Goal: Transaction & Acquisition: Book appointment/travel/reservation

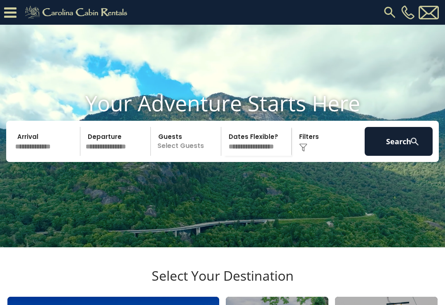
click at [9, 12] on icon at bounding box center [10, 12] width 12 height 14
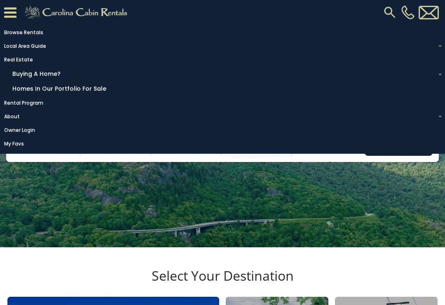
click at [27, 93] on link "Homes in Our Portfolio For Sale" at bounding box center [224, 88] width 432 height 13
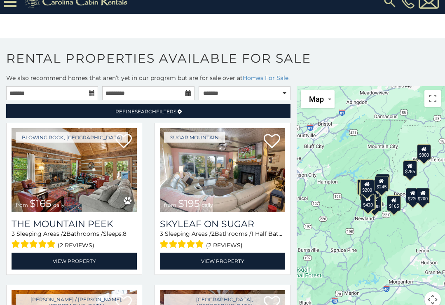
click at [117, 256] on link "View Property" at bounding box center [74, 260] width 125 height 17
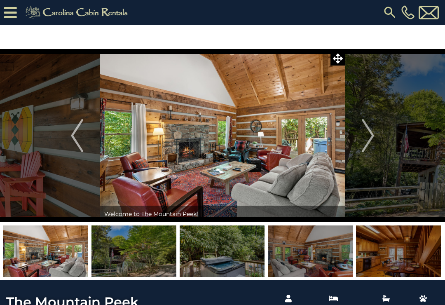
click at [362, 136] on img "Next" at bounding box center [367, 135] width 12 height 33
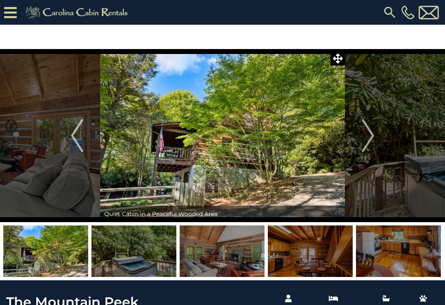
click at [368, 138] on img "Next" at bounding box center [367, 135] width 12 height 33
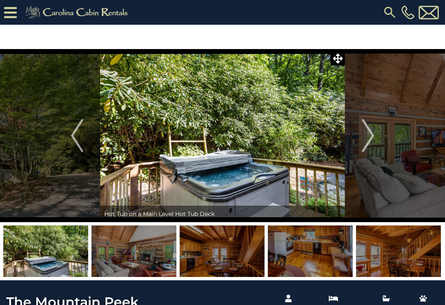
click at [365, 133] on img "Next" at bounding box center [367, 135] width 12 height 33
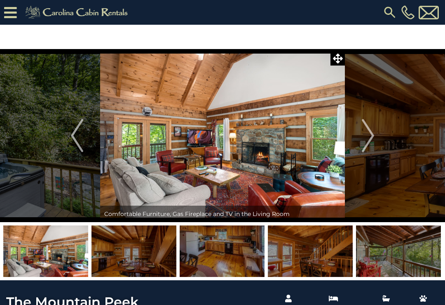
click at [367, 134] on img "Next" at bounding box center [367, 135] width 12 height 33
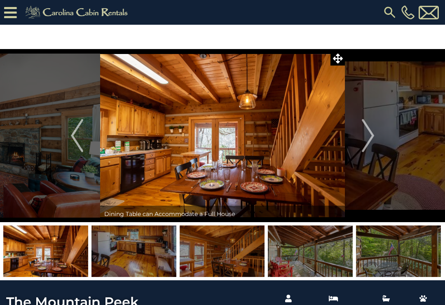
click at [371, 140] on img "Next" at bounding box center [367, 135] width 12 height 33
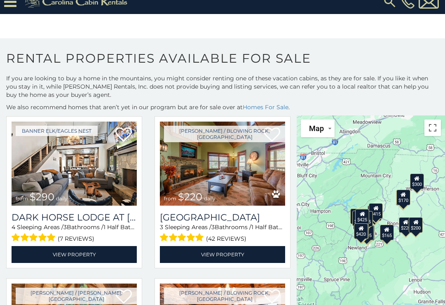
scroll to position [842, 0]
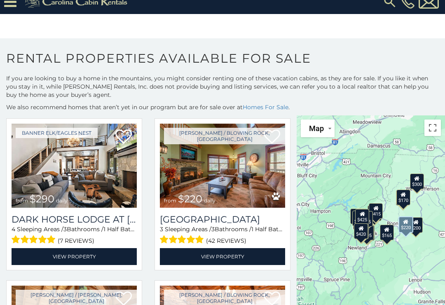
click at [235, 175] on img at bounding box center [222, 165] width 125 height 84
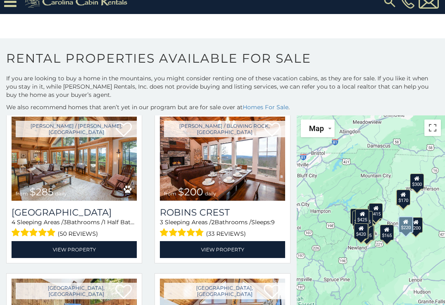
scroll to position [1012, 0]
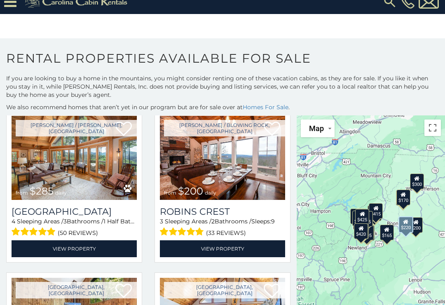
click at [42, 153] on img at bounding box center [74, 158] width 125 height 84
click at [42, 240] on link "View Property" at bounding box center [74, 248] width 125 height 17
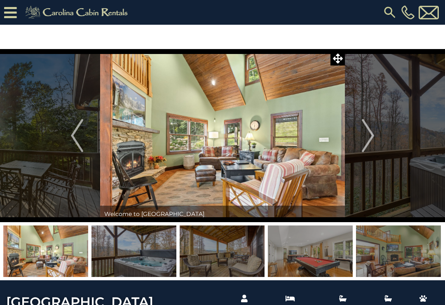
click at [363, 137] on img "Next" at bounding box center [367, 135] width 12 height 33
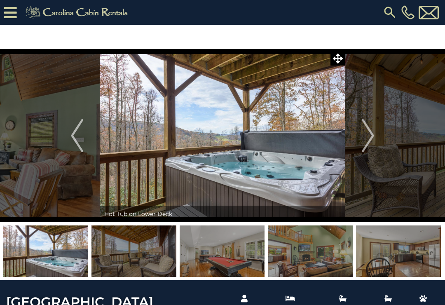
click at [363, 137] on img "Next" at bounding box center [367, 135] width 12 height 33
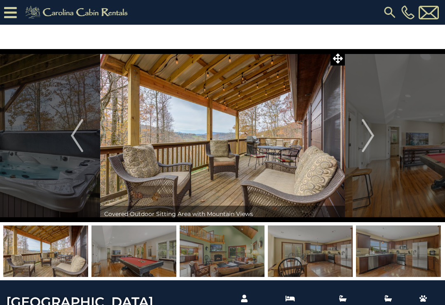
click at [367, 133] on img "Next" at bounding box center [367, 135] width 12 height 33
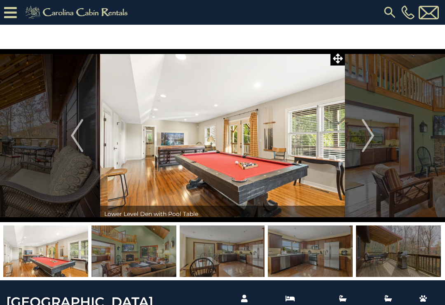
click at [368, 138] on img "Next" at bounding box center [367, 135] width 12 height 33
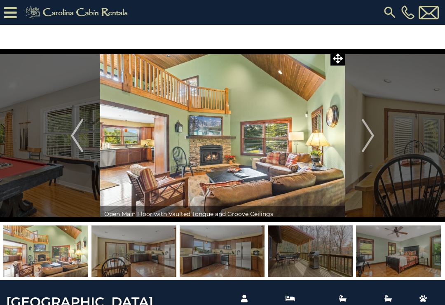
click at [364, 140] on img "Next" at bounding box center [367, 135] width 12 height 33
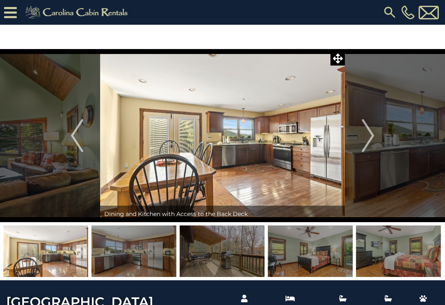
click at [363, 136] on img "Next" at bounding box center [367, 135] width 12 height 33
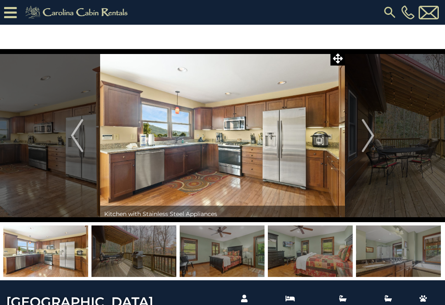
click at [365, 134] on img "Next" at bounding box center [367, 135] width 12 height 33
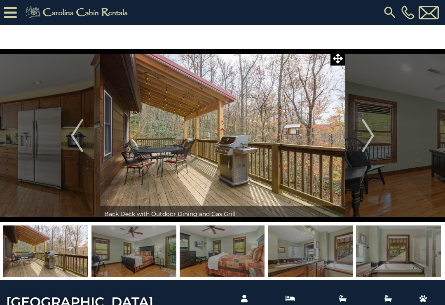
click at [363, 135] on img "Next" at bounding box center [367, 135] width 12 height 33
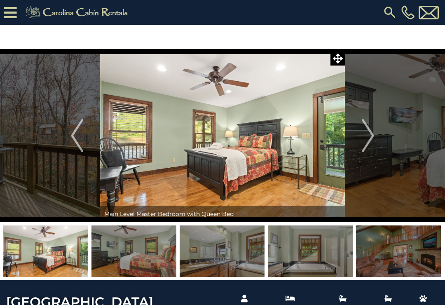
click at [362, 132] on img "Next" at bounding box center [367, 135] width 12 height 33
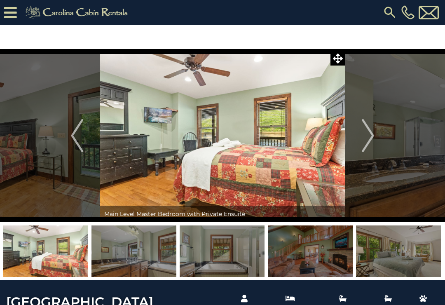
click at [364, 131] on img "Next" at bounding box center [367, 135] width 12 height 33
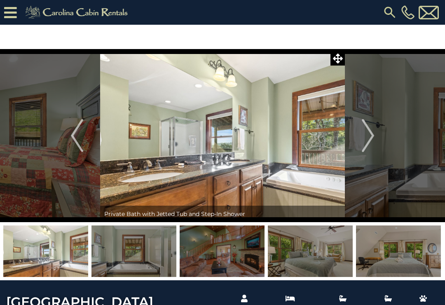
click at [366, 137] on img "Next" at bounding box center [367, 135] width 12 height 33
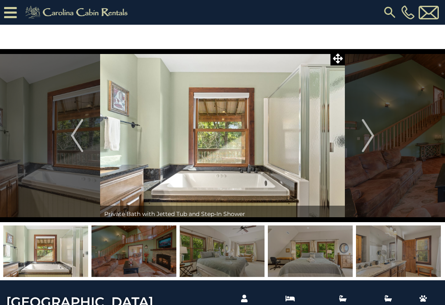
click at [349, 141] on button "Next" at bounding box center [368, 135] width 46 height 173
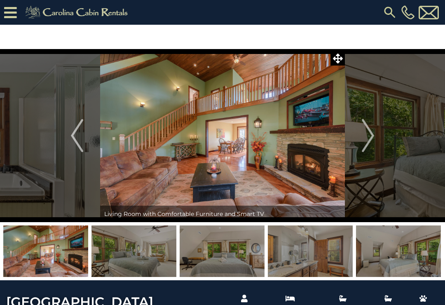
click at [366, 139] on img "Next" at bounding box center [367, 135] width 12 height 33
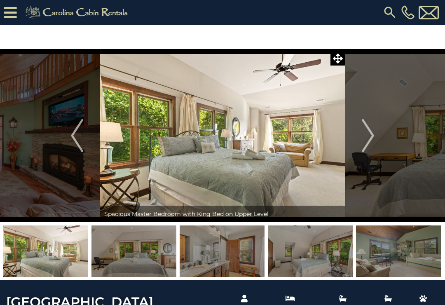
click at [370, 140] on img "Next" at bounding box center [367, 135] width 12 height 33
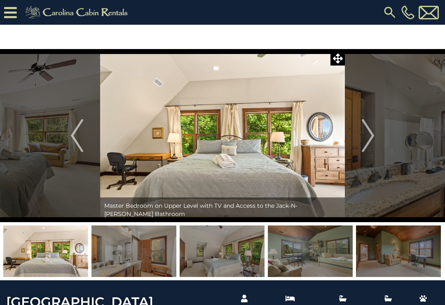
click at [364, 142] on img "Next" at bounding box center [367, 135] width 12 height 33
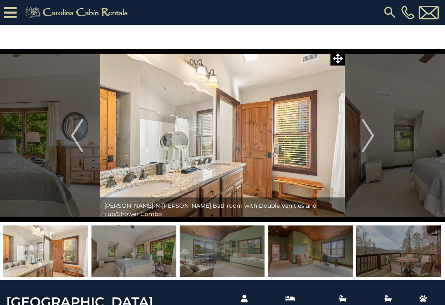
click at [365, 142] on img "Next" at bounding box center [367, 135] width 12 height 33
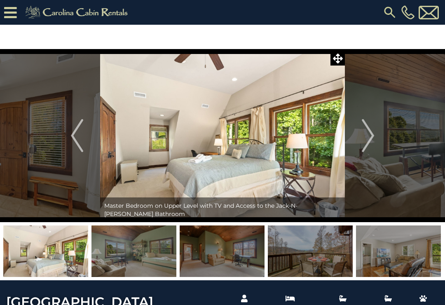
click at [366, 141] on img "Next" at bounding box center [367, 135] width 12 height 33
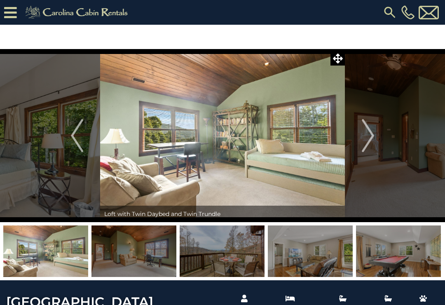
click at [366, 142] on img "Next" at bounding box center [367, 135] width 12 height 33
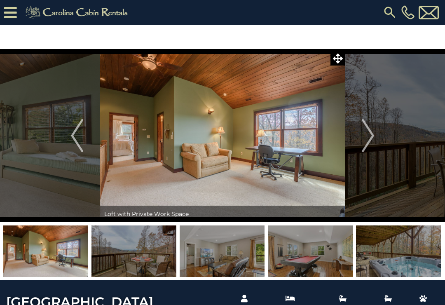
click at [370, 140] on img "Next" at bounding box center [367, 135] width 12 height 33
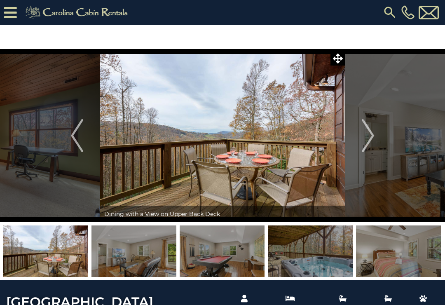
click at [368, 140] on img "Next" at bounding box center [367, 135] width 12 height 33
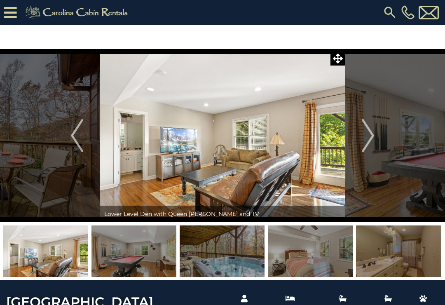
click at [368, 140] on img "Next" at bounding box center [367, 135] width 12 height 33
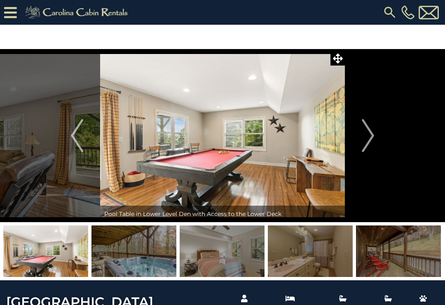
click at [368, 140] on img "Next" at bounding box center [367, 135] width 12 height 33
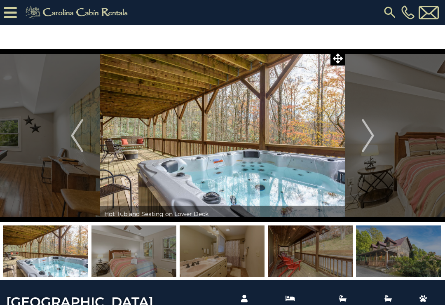
click at [365, 142] on img "Next" at bounding box center [367, 135] width 12 height 33
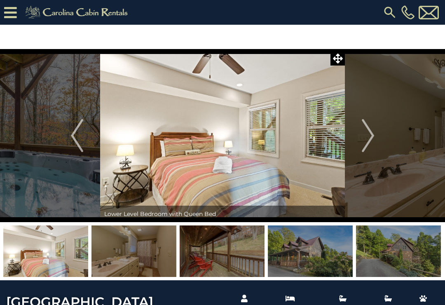
click at [368, 143] on img "Next" at bounding box center [367, 135] width 12 height 33
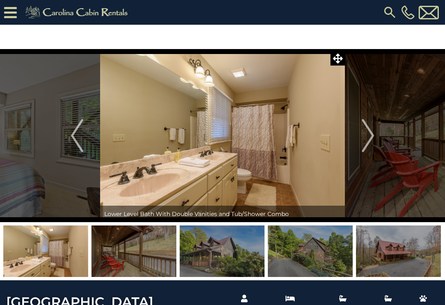
click at [365, 142] on img "Next" at bounding box center [367, 135] width 12 height 33
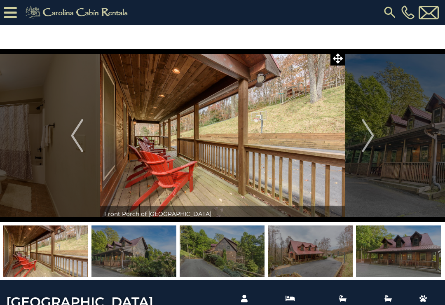
click at [364, 145] on img "Next" at bounding box center [367, 135] width 12 height 33
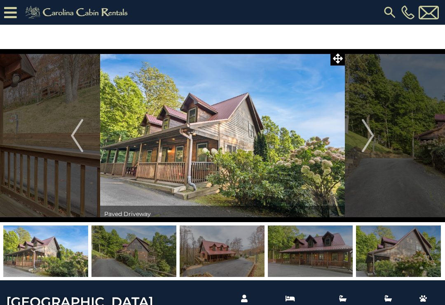
click at [366, 141] on img "Next" at bounding box center [367, 135] width 12 height 33
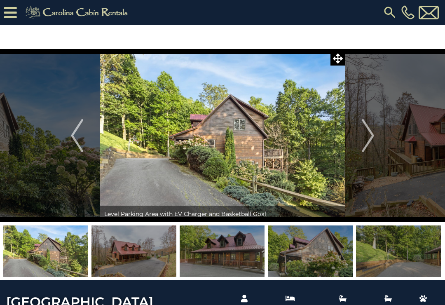
click at [366, 137] on img "Next" at bounding box center [367, 135] width 12 height 33
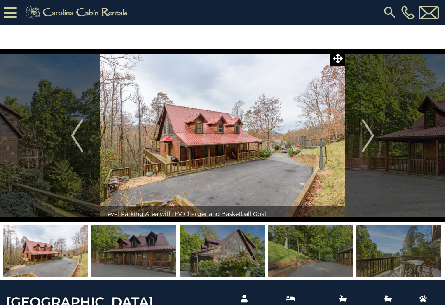
click at [362, 141] on img "Next" at bounding box center [367, 135] width 12 height 33
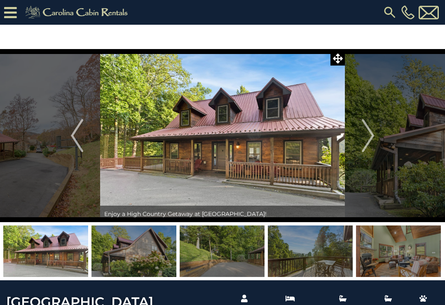
click at [368, 137] on img "Next" at bounding box center [367, 135] width 12 height 33
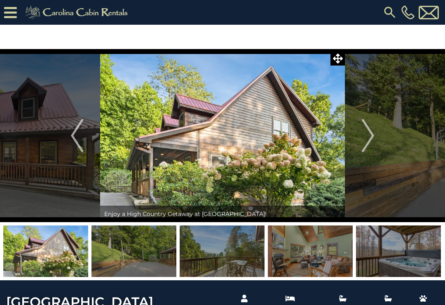
click at [366, 142] on img "Next" at bounding box center [367, 135] width 12 height 33
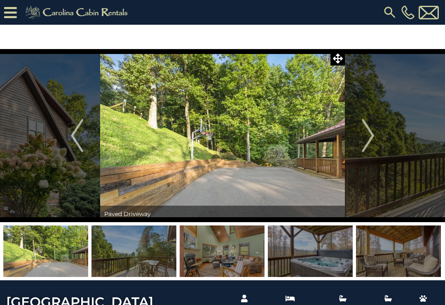
click at [363, 138] on img "Next" at bounding box center [367, 135] width 12 height 33
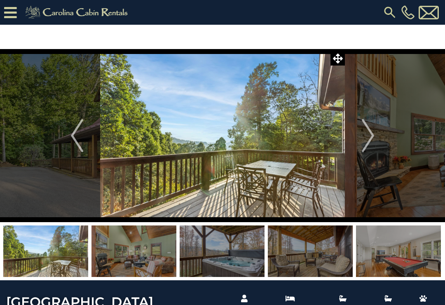
click at [359, 137] on button "Next" at bounding box center [368, 135] width 46 height 173
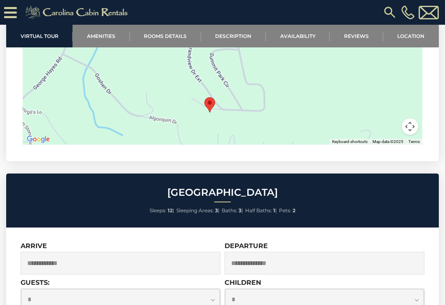
scroll to position [2150, 0]
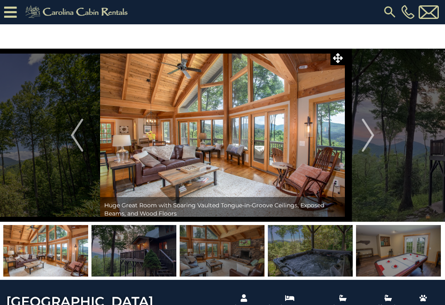
scroll to position [1, 0]
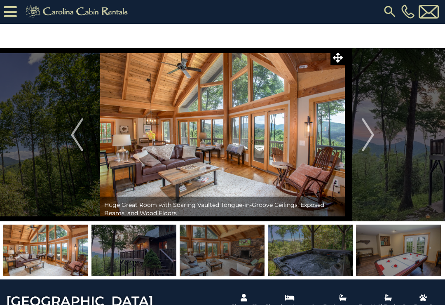
click at [362, 133] on img "Next" at bounding box center [367, 134] width 12 height 33
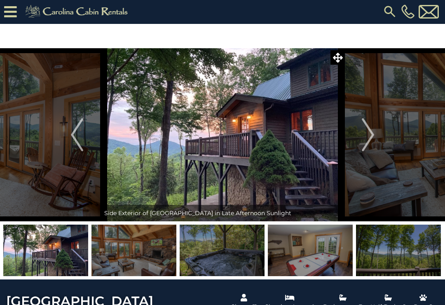
click at [366, 126] on img "Next" at bounding box center [367, 134] width 12 height 33
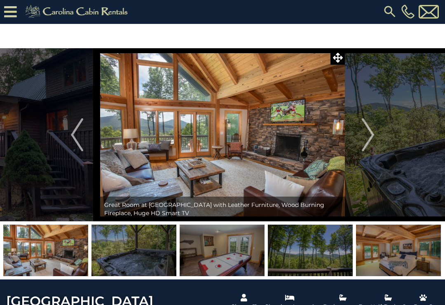
click at [366, 125] on img "Next" at bounding box center [367, 134] width 12 height 33
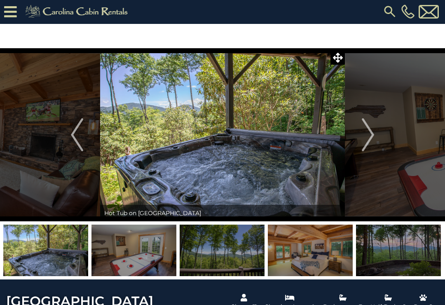
click at [365, 126] on img "Next" at bounding box center [367, 134] width 12 height 33
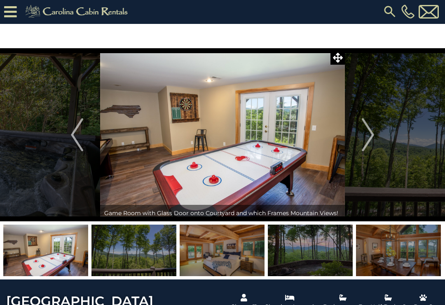
click at [368, 125] on img "Next" at bounding box center [367, 134] width 12 height 33
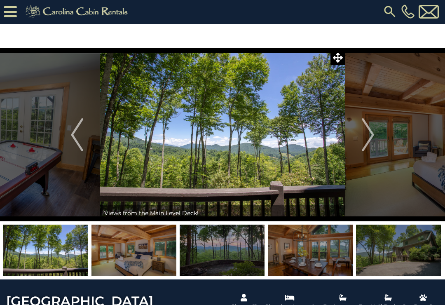
click at [366, 130] on img "Next" at bounding box center [367, 134] width 12 height 33
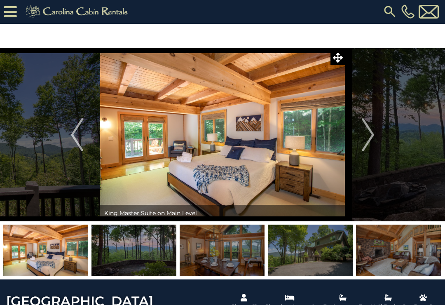
click at [368, 128] on img "Next" at bounding box center [367, 134] width 12 height 33
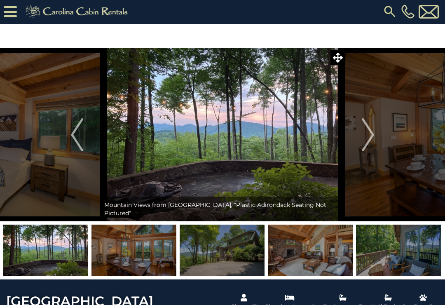
click at [371, 133] on img "Next" at bounding box center [367, 134] width 12 height 33
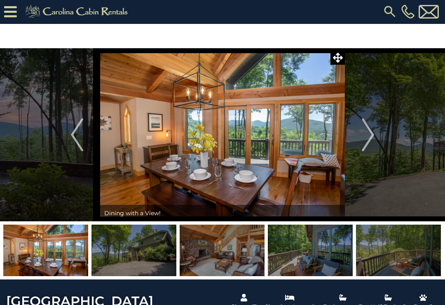
click at [366, 133] on img "Next" at bounding box center [367, 134] width 12 height 33
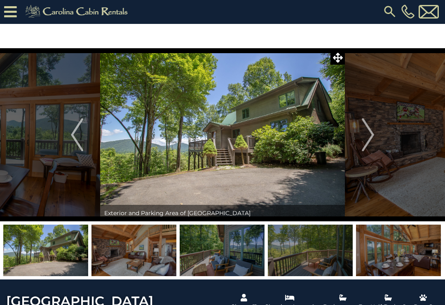
click at [369, 134] on img "Next" at bounding box center [367, 134] width 12 height 33
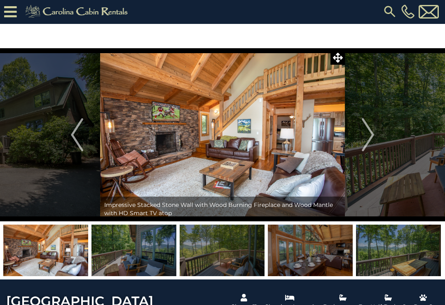
click at [370, 130] on img "Next" at bounding box center [367, 134] width 12 height 33
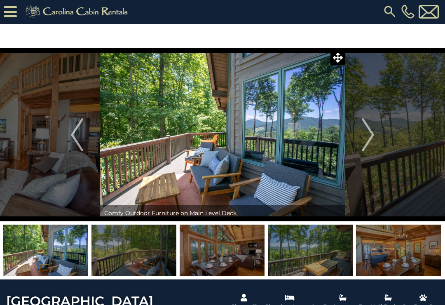
click at [369, 133] on img "Next" at bounding box center [367, 134] width 12 height 33
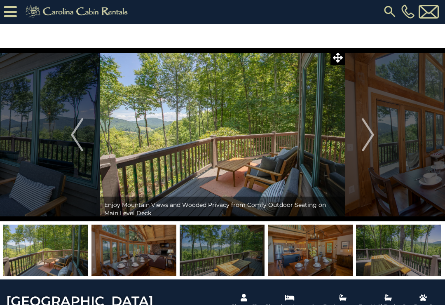
click at [373, 131] on img "Next" at bounding box center [367, 134] width 12 height 33
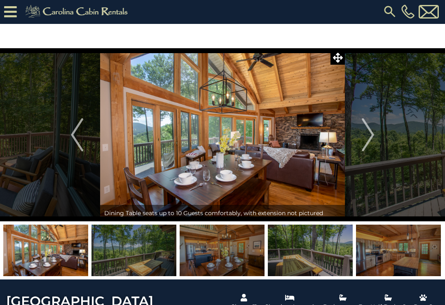
click at [374, 143] on img "Next" at bounding box center [367, 134] width 12 height 33
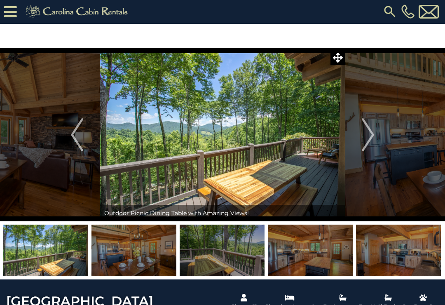
click at [370, 137] on img "Next" at bounding box center [367, 134] width 12 height 33
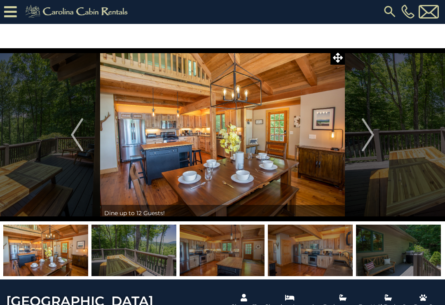
click at [368, 135] on img "Next" at bounding box center [367, 134] width 12 height 33
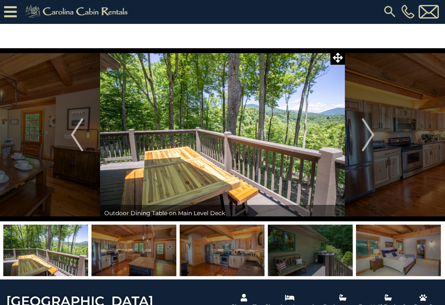
click at [362, 136] on img "Next" at bounding box center [367, 134] width 12 height 33
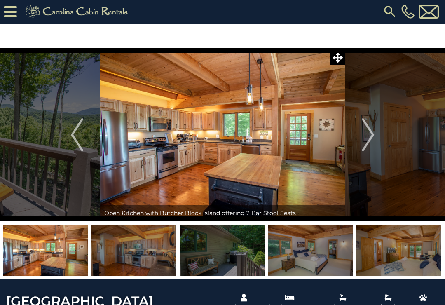
click at [364, 136] on img "Next" at bounding box center [367, 134] width 12 height 33
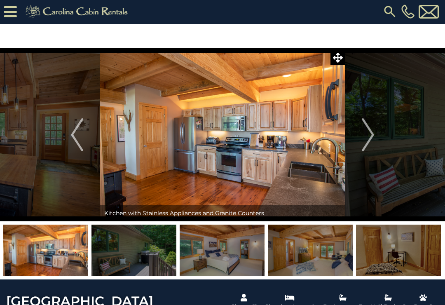
click at [364, 135] on img "Next" at bounding box center [367, 134] width 12 height 33
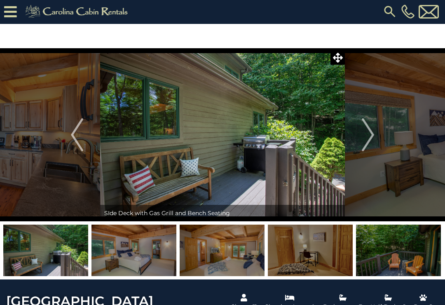
click at [366, 138] on img "Next" at bounding box center [367, 134] width 12 height 33
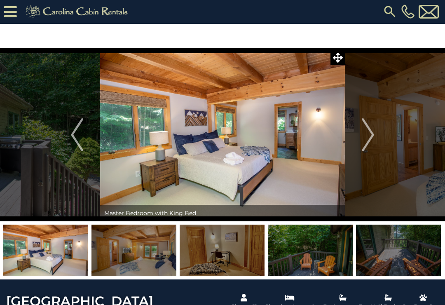
click at [368, 137] on img "Next" at bounding box center [367, 134] width 12 height 33
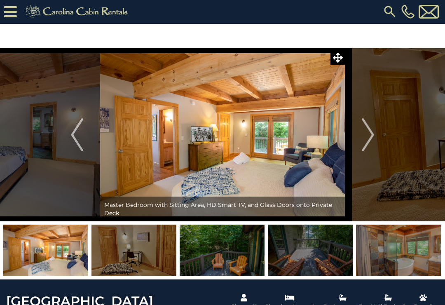
click at [364, 139] on img "Next" at bounding box center [367, 134] width 12 height 33
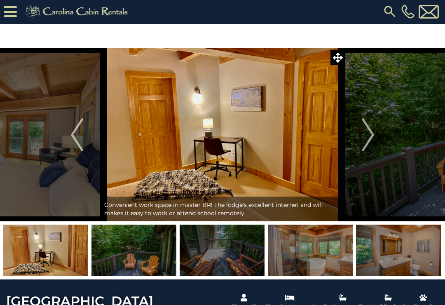
click at [371, 137] on img "Next" at bounding box center [367, 134] width 12 height 33
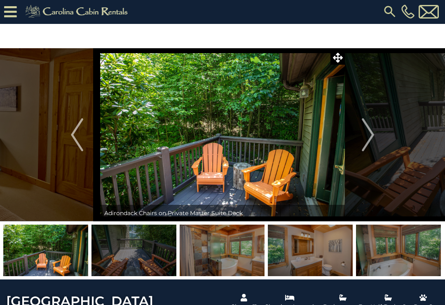
click at [365, 138] on img "Next" at bounding box center [367, 134] width 12 height 33
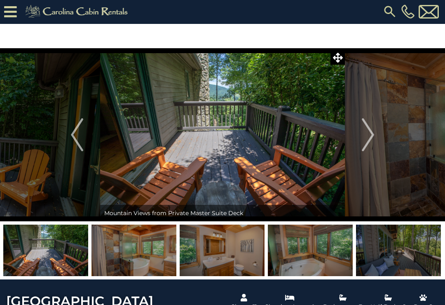
click at [377, 140] on button "Next" at bounding box center [368, 134] width 46 height 173
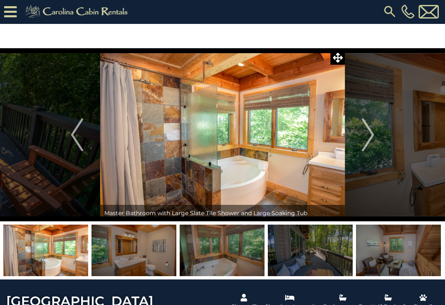
click at [369, 137] on img "Next" at bounding box center [367, 134] width 12 height 33
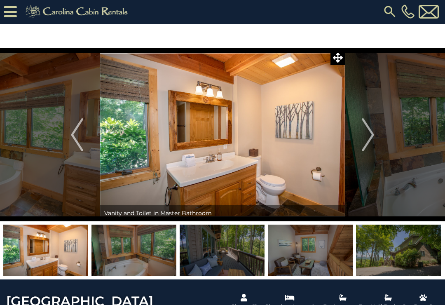
click at [366, 129] on img "Next" at bounding box center [367, 134] width 12 height 33
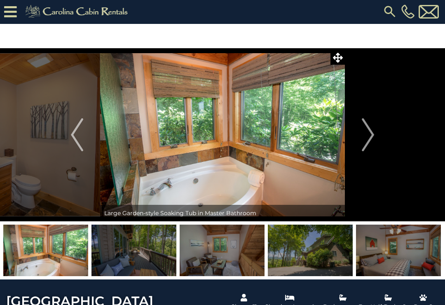
click at [371, 132] on img "Next" at bounding box center [367, 134] width 12 height 33
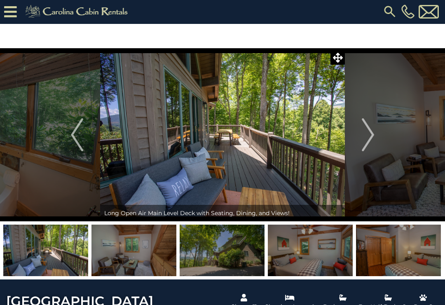
click at [367, 138] on img "Next" at bounding box center [367, 134] width 12 height 33
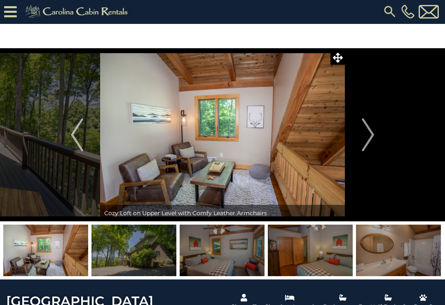
click at [360, 138] on button "Next" at bounding box center [368, 134] width 46 height 173
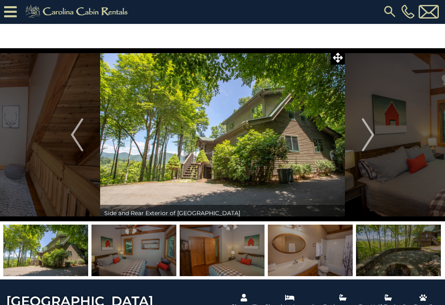
click at [367, 131] on img "Next" at bounding box center [367, 134] width 12 height 33
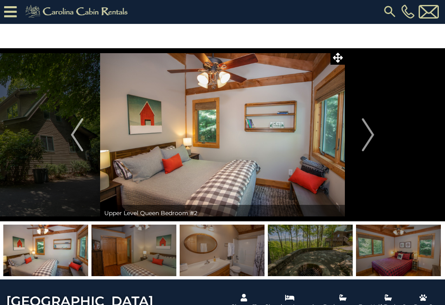
click at [363, 136] on img "Next" at bounding box center [367, 134] width 12 height 33
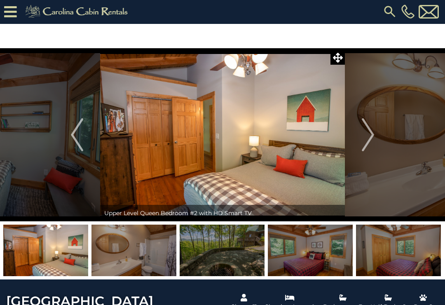
click at [365, 141] on img "Next" at bounding box center [367, 134] width 12 height 33
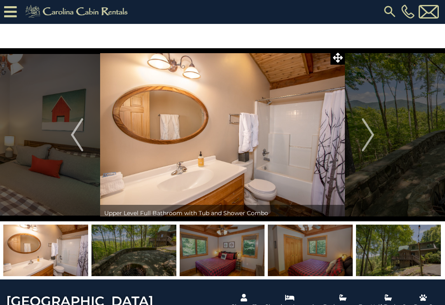
click at [362, 142] on img "Next" at bounding box center [367, 134] width 12 height 33
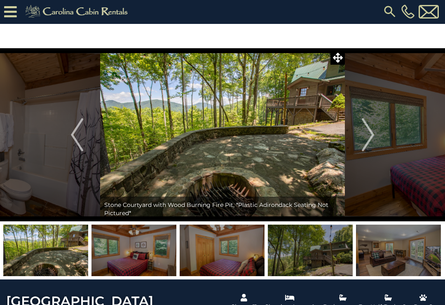
click at [366, 132] on img "Next" at bounding box center [367, 134] width 12 height 33
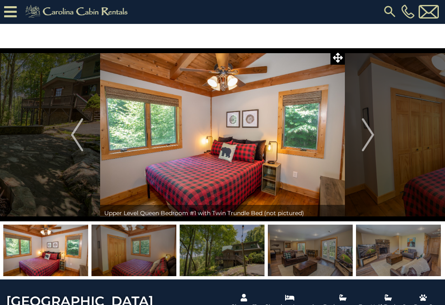
click at [369, 142] on img "Next" at bounding box center [367, 134] width 12 height 33
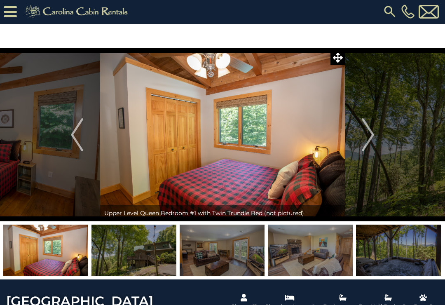
click at [365, 142] on img "Next" at bounding box center [367, 134] width 12 height 33
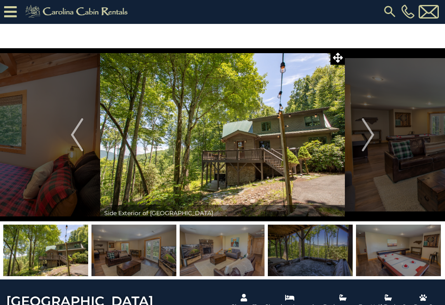
click at [365, 140] on img "Next" at bounding box center [367, 134] width 12 height 33
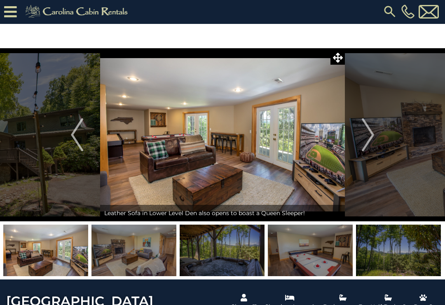
click at [369, 139] on img "Next" at bounding box center [367, 134] width 12 height 33
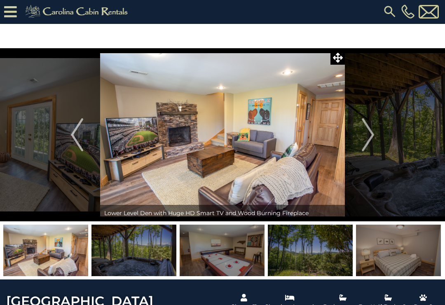
click at [365, 142] on img "Next" at bounding box center [367, 134] width 12 height 33
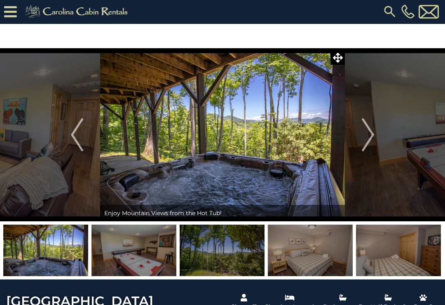
click at [369, 137] on img "Next" at bounding box center [367, 134] width 12 height 33
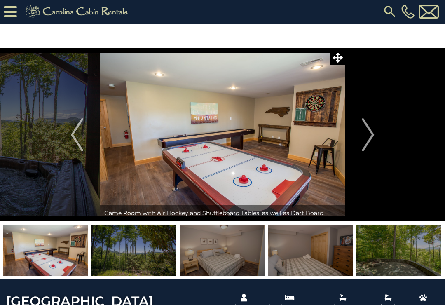
click at [371, 136] on img "Next" at bounding box center [367, 134] width 12 height 33
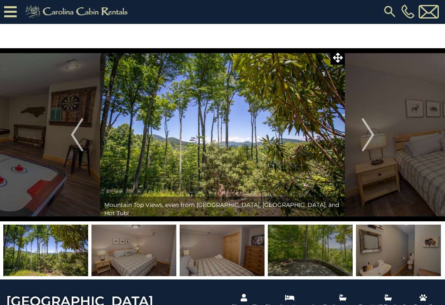
click at [370, 140] on img "Next" at bounding box center [367, 134] width 12 height 33
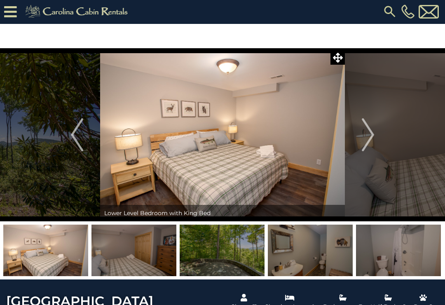
click at [368, 139] on img "Next" at bounding box center [367, 134] width 12 height 33
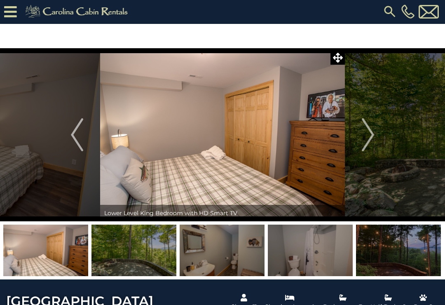
click at [369, 140] on img "Next" at bounding box center [367, 134] width 12 height 33
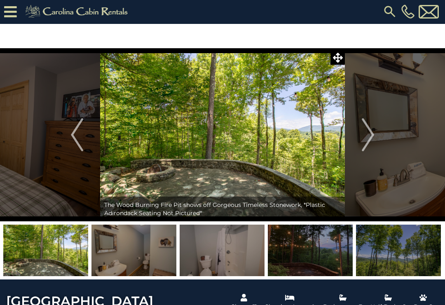
click at [365, 140] on img "Next" at bounding box center [367, 134] width 12 height 33
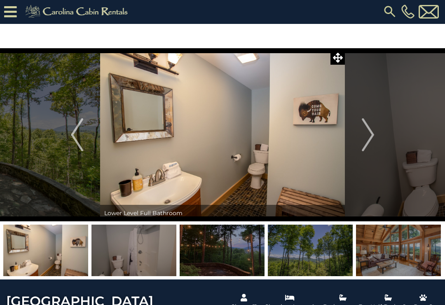
click at [367, 140] on img "Next" at bounding box center [367, 134] width 12 height 33
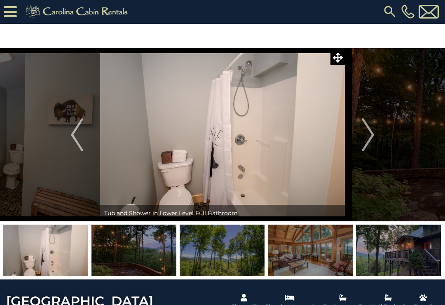
click at [365, 140] on img "Next" at bounding box center [367, 134] width 12 height 33
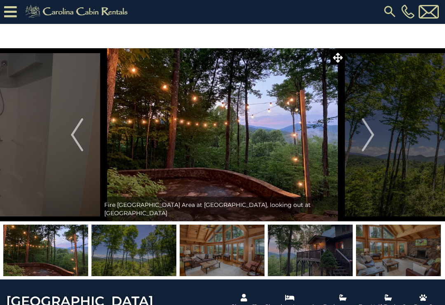
click at [370, 136] on img "Next" at bounding box center [367, 134] width 12 height 33
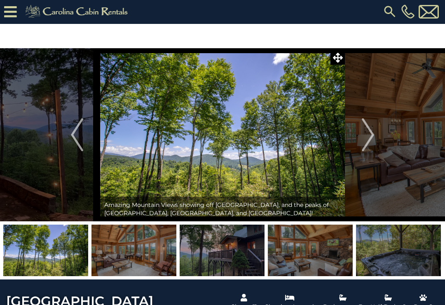
click at [361, 128] on button "Next" at bounding box center [368, 134] width 46 height 173
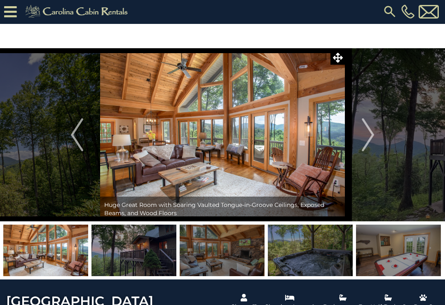
click at [363, 137] on img "Next" at bounding box center [367, 134] width 12 height 33
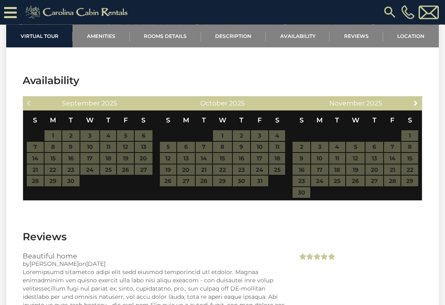
scroll to position [1812, 0]
click at [415, 106] on span "Next" at bounding box center [415, 103] width 7 height 7
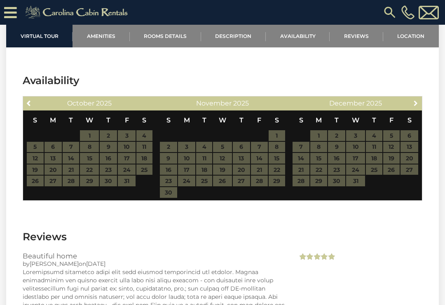
click at [413, 106] on span "Next" at bounding box center [415, 103] width 7 height 7
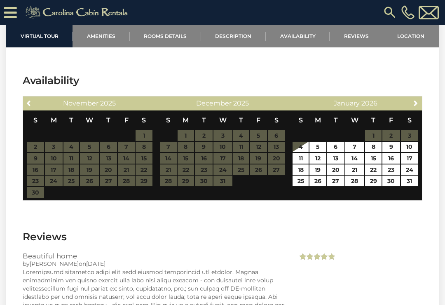
click at [415, 106] on span "Next" at bounding box center [415, 103] width 7 height 7
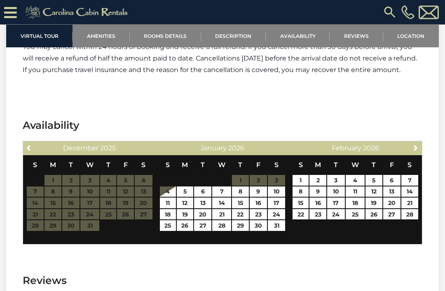
scroll to position [1770, 0]
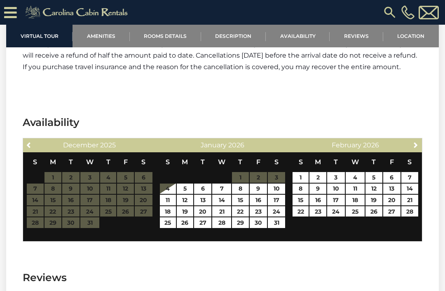
click at [414, 148] on span "Next" at bounding box center [415, 145] width 7 height 7
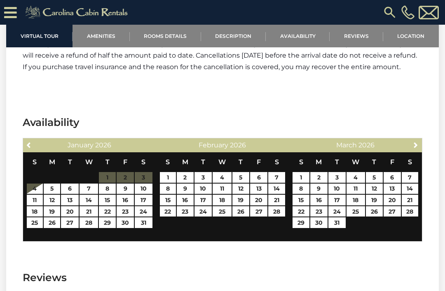
click at [34, 150] on link "Previous" at bounding box center [29, 145] width 10 height 10
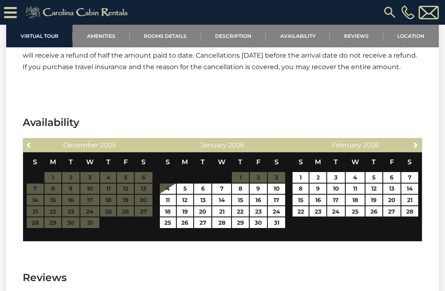
click at [32, 148] on span "Previous" at bounding box center [29, 145] width 7 height 7
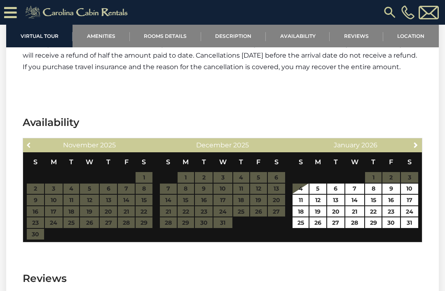
click at [33, 150] on link "Previous" at bounding box center [29, 145] width 10 height 10
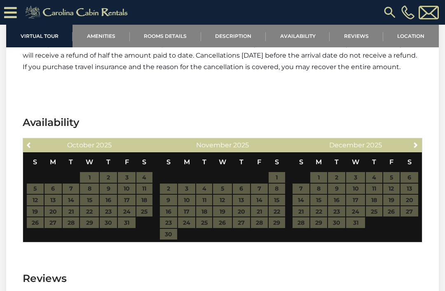
click at [34, 150] on link "Previous" at bounding box center [29, 145] width 10 height 10
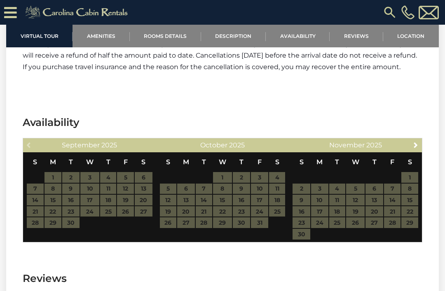
click at [36, 152] on div "Previous September 2025" at bounding box center [89, 145] width 133 height 14
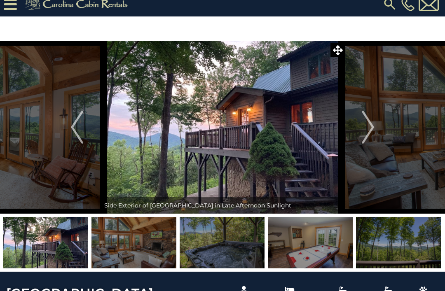
scroll to position [0, 0]
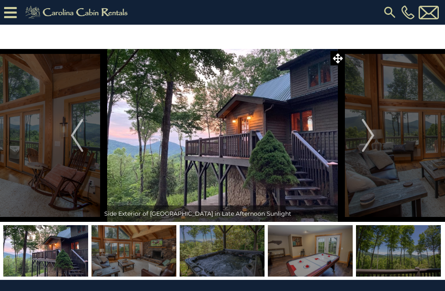
click at [86, 141] on button "Previous" at bounding box center [77, 135] width 46 height 173
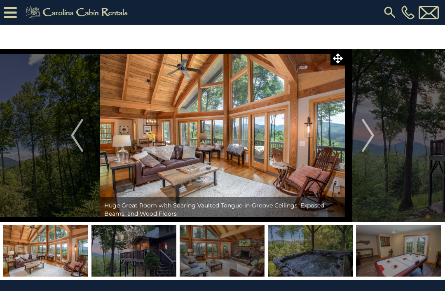
click at [371, 139] on img "Next" at bounding box center [367, 135] width 12 height 33
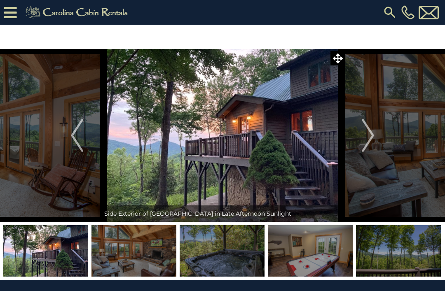
click at [376, 137] on button "Next" at bounding box center [368, 135] width 46 height 173
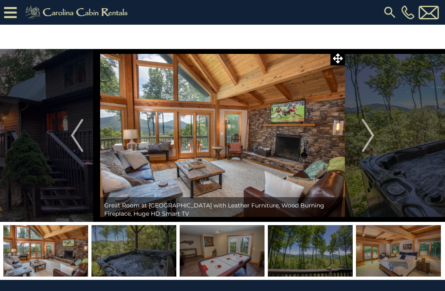
click at [378, 141] on button "Next" at bounding box center [368, 135] width 46 height 173
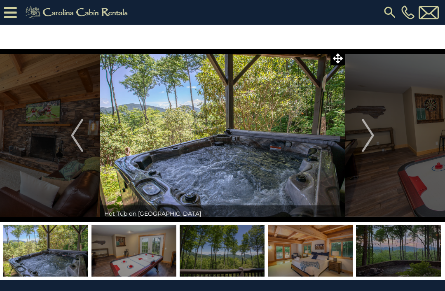
click at [374, 139] on img "Next" at bounding box center [367, 135] width 12 height 33
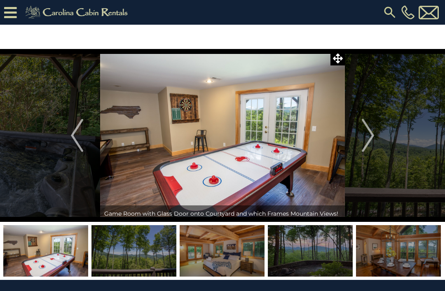
click at [374, 137] on img "Next" at bounding box center [367, 135] width 12 height 33
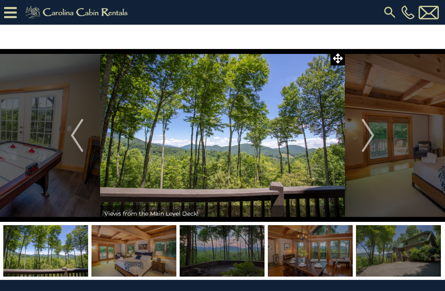
click at [373, 136] on img "Next" at bounding box center [367, 135] width 12 height 33
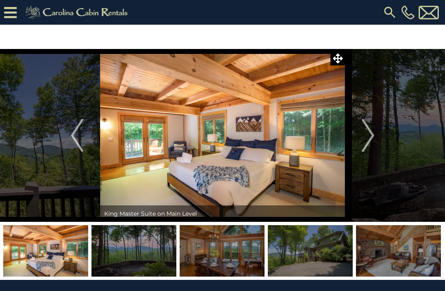
click at [368, 133] on img "Next" at bounding box center [367, 135] width 12 height 33
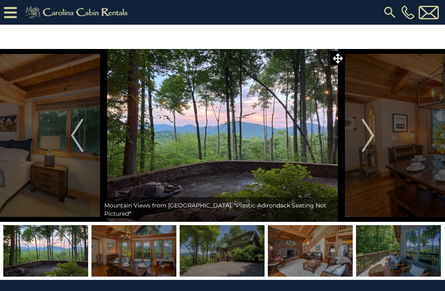
click at [356, 135] on button "Next" at bounding box center [368, 135] width 46 height 173
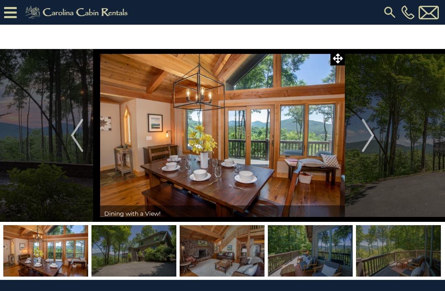
click at [359, 140] on button "Next" at bounding box center [368, 135] width 46 height 173
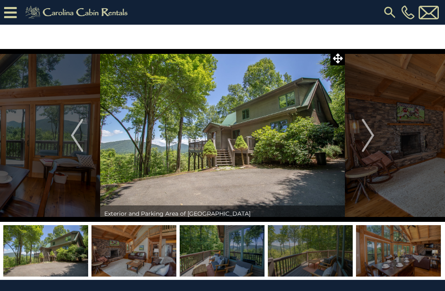
click at [370, 142] on img "Next" at bounding box center [367, 135] width 12 height 33
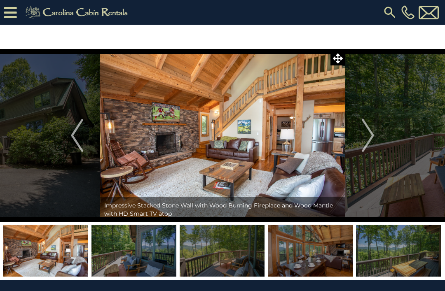
click at [364, 144] on img "Next" at bounding box center [367, 135] width 12 height 33
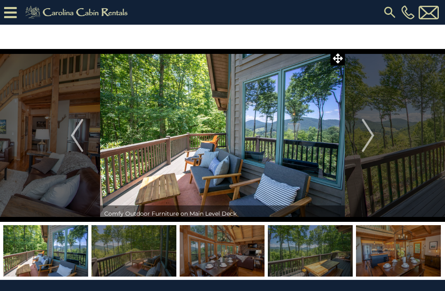
click at [364, 141] on img "Next" at bounding box center [367, 135] width 12 height 33
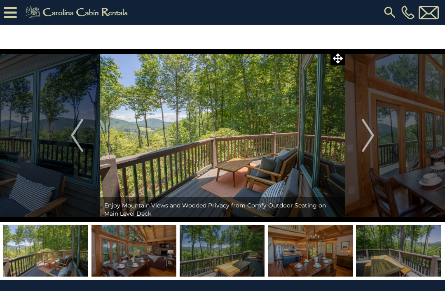
click at [375, 143] on button "Next" at bounding box center [368, 135] width 46 height 173
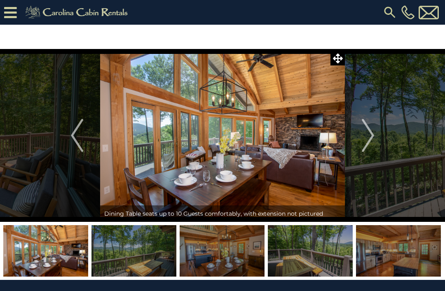
click at [377, 142] on button "Next" at bounding box center [368, 135] width 46 height 173
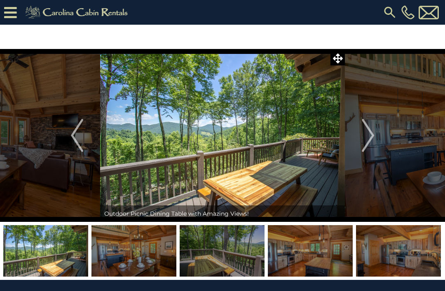
click at [375, 140] on button "Next" at bounding box center [368, 135] width 46 height 173
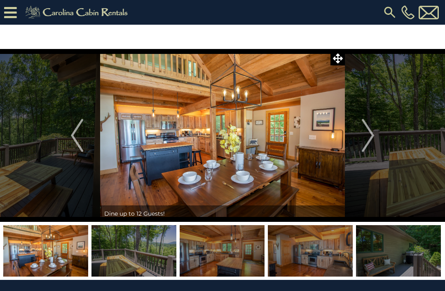
click at [375, 138] on button "Next" at bounding box center [368, 135] width 46 height 173
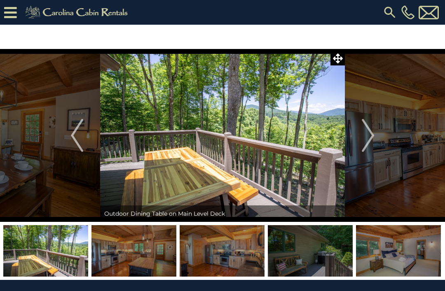
click at [375, 139] on button "Next" at bounding box center [368, 135] width 46 height 173
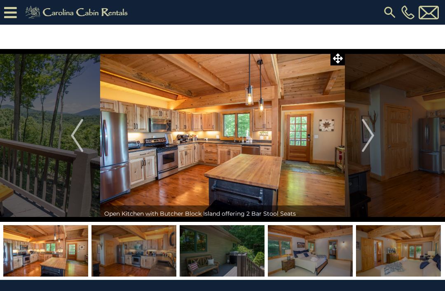
click at [380, 140] on button "Next" at bounding box center [368, 135] width 46 height 173
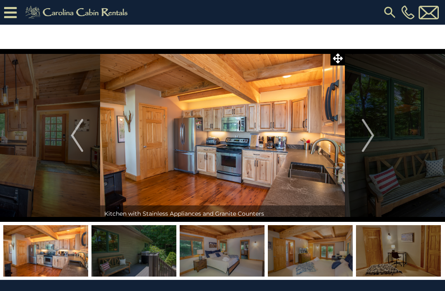
click at [381, 142] on button "Next" at bounding box center [368, 135] width 46 height 173
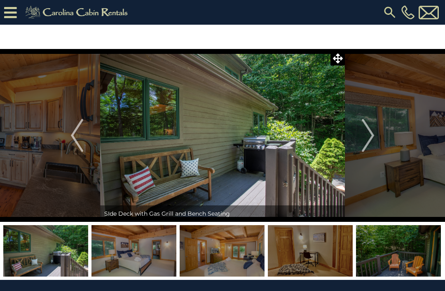
click at [380, 142] on button "Next" at bounding box center [368, 135] width 46 height 173
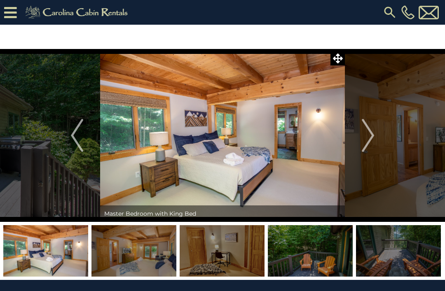
click at [368, 138] on img "Next" at bounding box center [367, 135] width 12 height 33
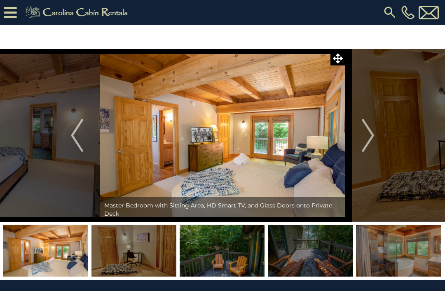
click at [375, 140] on button "Next" at bounding box center [368, 135] width 46 height 173
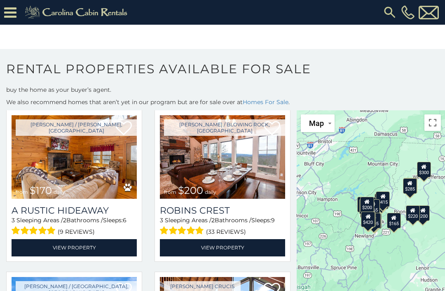
scroll to position [199, 0]
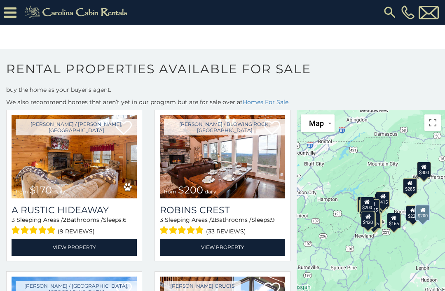
click at [254, 250] on link "View Property" at bounding box center [222, 247] width 125 height 17
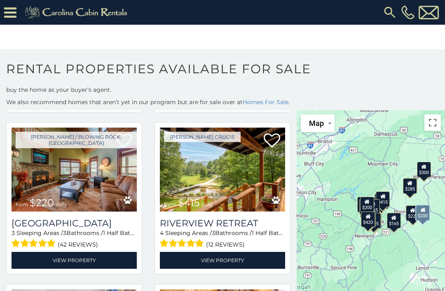
scroll to position [834, 0]
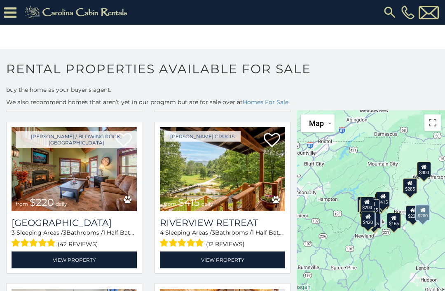
click at [38, 259] on link "View Property" at bounding box center [74, 260] width 125 height 17
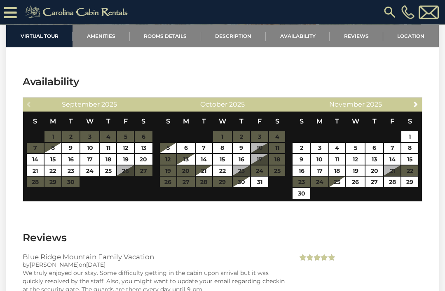
scroll to position [2048, 0]
click at [415, 101] on span "Next" at bounding box center [415, 104] width 7 height 7
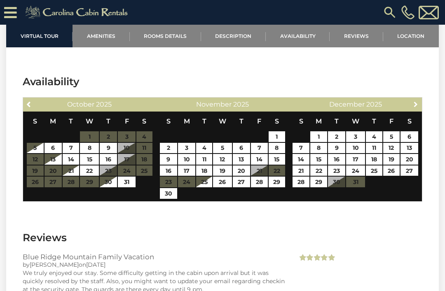
click at [419, 99] on link "Next" at bounding box center [415, 104] width 10 height 10
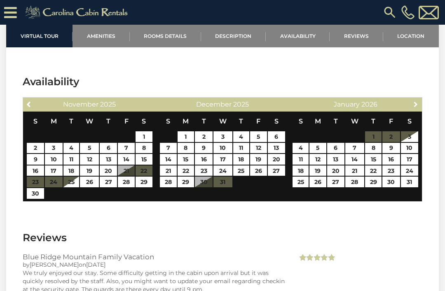
click at [419, 99] on link "Next" at bounding box center [415, 104] width 10 height 10
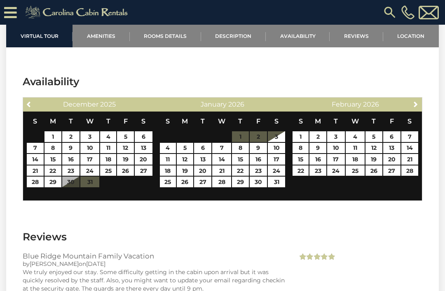
click at [420, 99] on link "Next" at bounding box center [415, 104] width 10 height 10
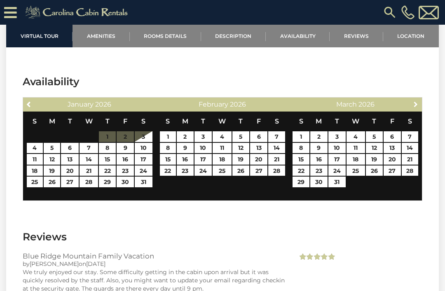
click at [414, 101] on span "Next" at bounding box center [415, 104] width 7 height 7
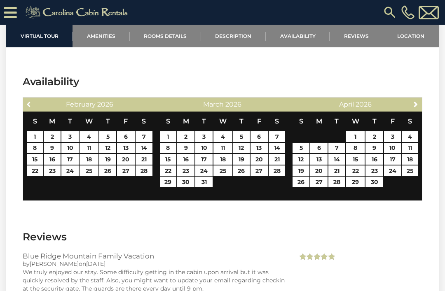
click at [29, 101] on span "Previous" at bounding box center [29, 104] width 7 height 7
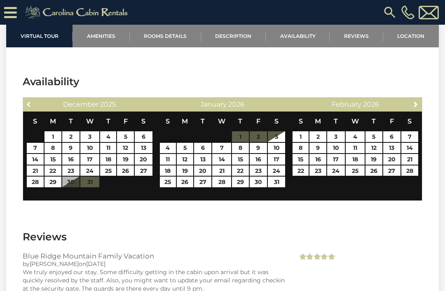
click at [30, 99] on link "Previous" at bounding box center [29, 104] width 10 height 10
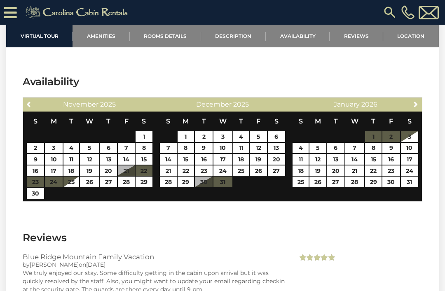
click at [28, 101] on span "Previous" at bounding box center [29, 104] width 7 height 7
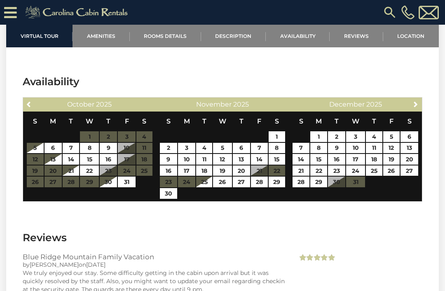
click at [21, 82] on section "Availability Previous [DATE] S M T W T F S 1 2 3 4 5 6 7 8 9 10 11 12 13 14 15 …" at bounding box center [222, 140] width 432 height 156
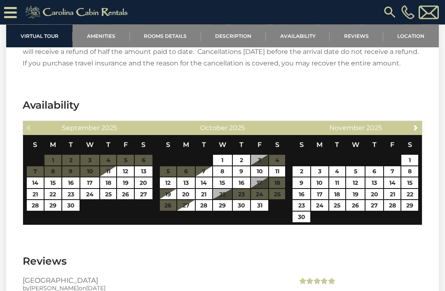
scroll to position [1662, 0]
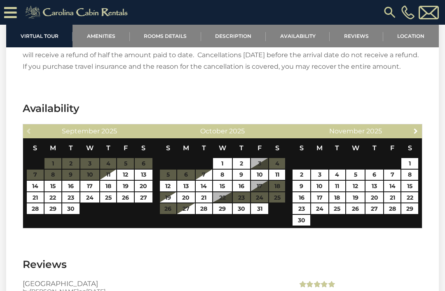
click at [416, 136] on link "Next" at bounding box center [415, 131] width 10 height 10
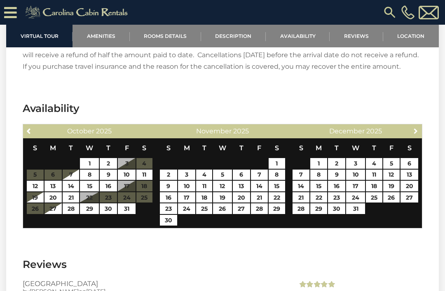
click at [418, 134] on span "Next" at bounding box center [415, 131] width 7 height 7
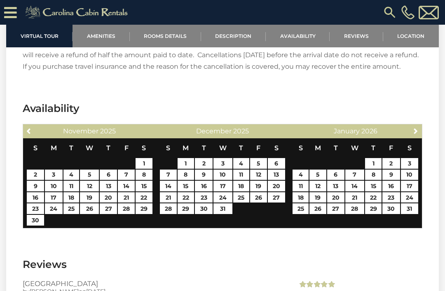
click at [34, 130] on link "Previous" at bounding box center [29, 131] width 10 height 10
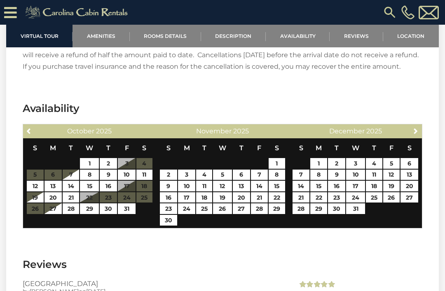
click at [31, 130] on span "Previous" at bounding box center [29, 131] width 7 height 7
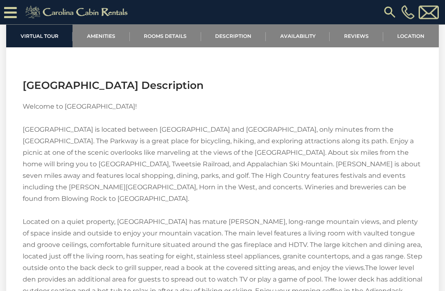
scroll to position [1086, 0]
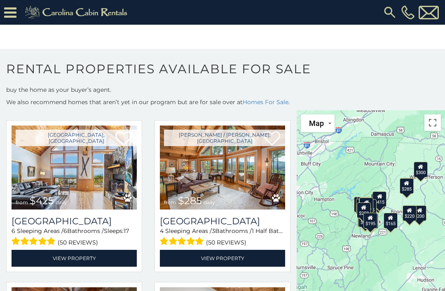
scroll to position [994, 0]
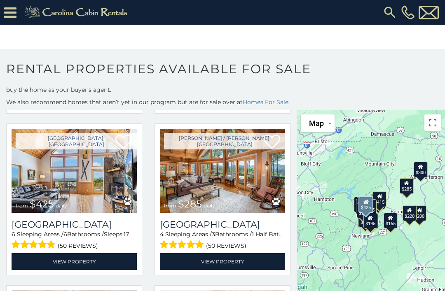
click at [40, 262] on link "View Property" at bounding box center [74, 261] width 125 height 17
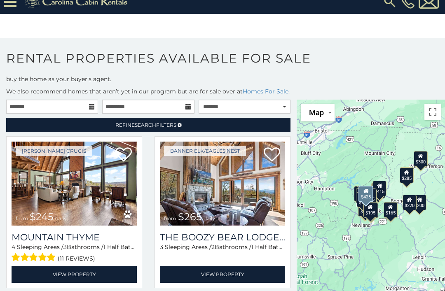
scroll to position [0, 0]
click at [272, 88] on link "Homes For Sale" at bounding box center [265, 91] width 46 height 7
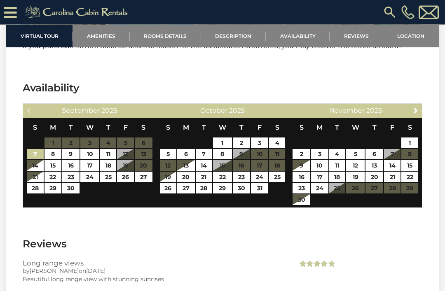
scroll to position [1812, 0]
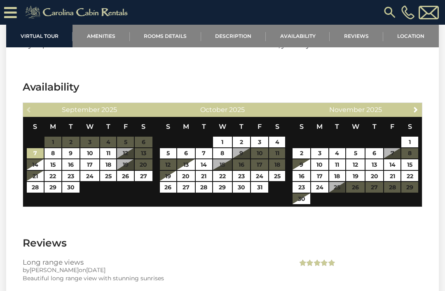
click at [410, 117] on div "Next [DATE]" at bounding box center [355, 110] width 133 height 14
click at [416, 114] on link "Next" at bounding box center [415, 109] width 10 height 10
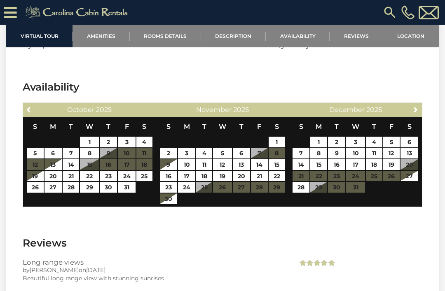
click at [408, 117] on div "Next [DATE]" at bounding box center [355, 110] width 133 height 14
click at [412, 114] on link "Next" at bounding box center [415, 109] width 10 height 10
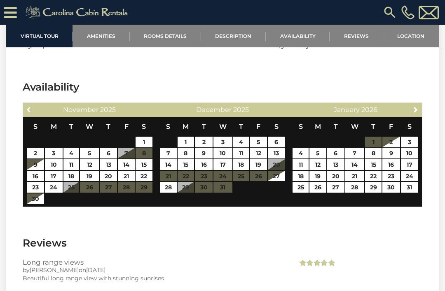
click at [33, 114] on link "Previous" at bounding box center [29, 109] width 10 height 10
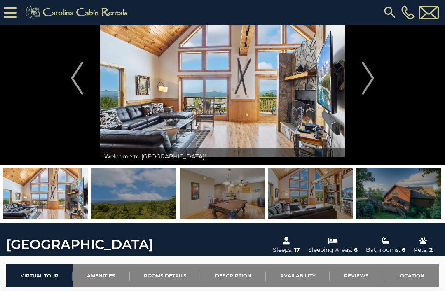
scroll to position [0, 0]
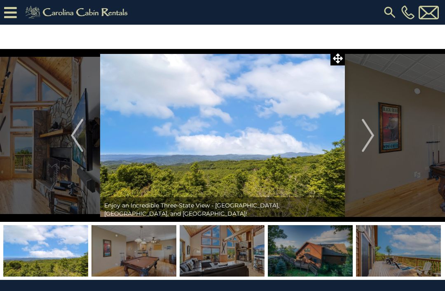
click at [432, 259] on img at bounding box center [398, 250] width 85 height 51
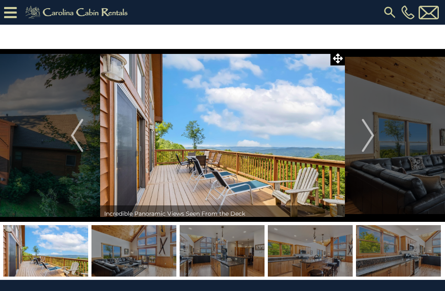
click at [403, 252] on img at bounding box center [398, 250] width 85 height 51
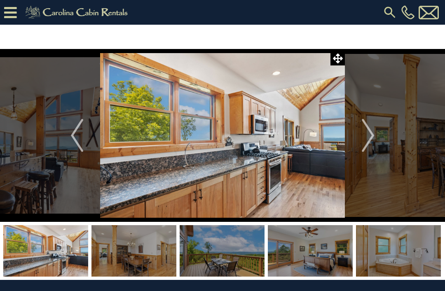
click at [313, 259] on img at bounding box center [310, 250] width 85 height 51
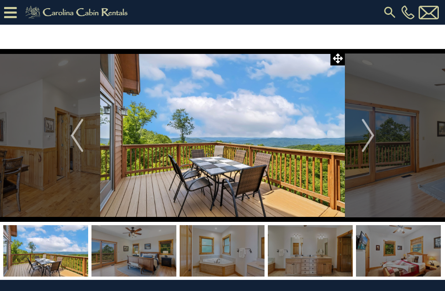
click at [381, 255] on img at bounding box center [398, 250] width 85 height 51
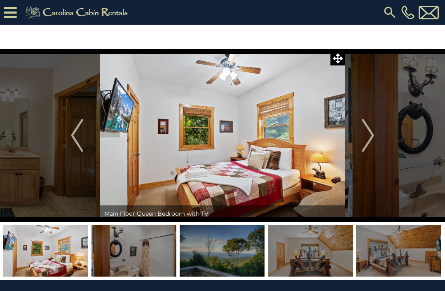
click at [396, 256] on img at bounding box center [398, 250] width 85 height 51
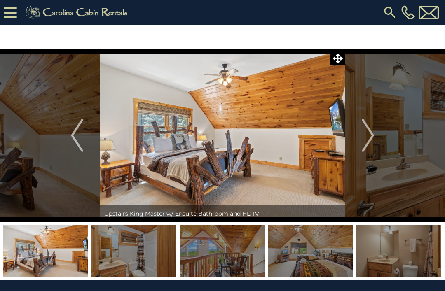
click at [403, 254] on img at bounding box center [398, 250] width 85 height 51
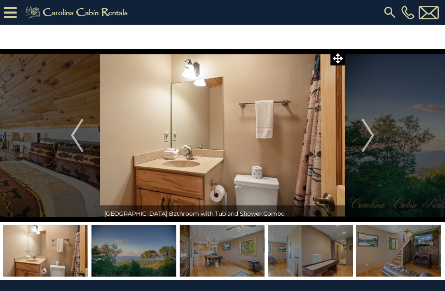
click at [412, 252] on img at bounding box center [398, 250] width 85 height 51
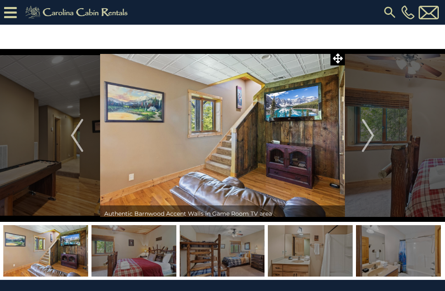
click at [391, 251] on img at bounding box center [398, 250] width 85 height 51
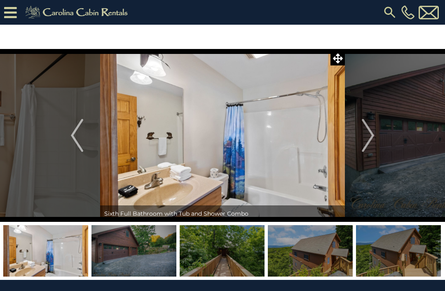
click at [403, 253] on img at bounding box center [398, 250] width 85 height 51
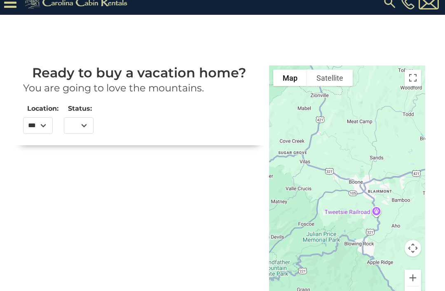
scroll to position [11, 0]
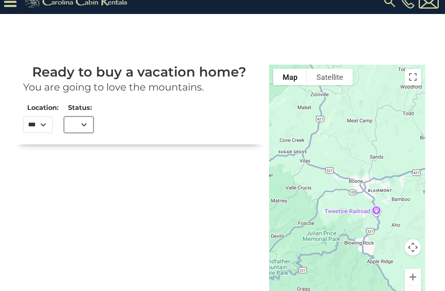
click at [87, 122] on select "***" at bounding box center [79, 124] width 30 height 16
select select "***"
click at [46, 128] on select "***" at bounding box center [38, 124] width 30 height 16
click at [182, 90] on h3 "You are going to love the mountains." at bounding box center [139, 87] width 233 height 12
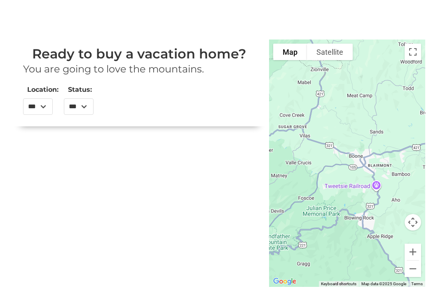
scroll to position [37, 0]
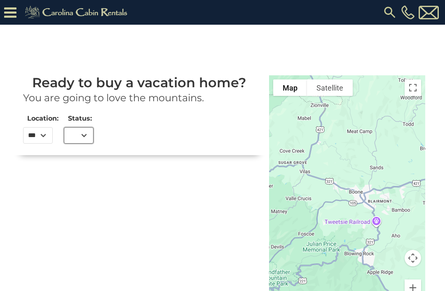
click at [84, 138] on select "***" at bounding box center [79, 135] width 30 height 16
select select "***"
click at [199, 121] on div "Ready to buy a vacation home? You are going to love the mountains. Location: **…" at bounding box center [139, 92] width 252 height 126
click at [14, 9] on icon at bounding box center [10, 12] width 12 height 14
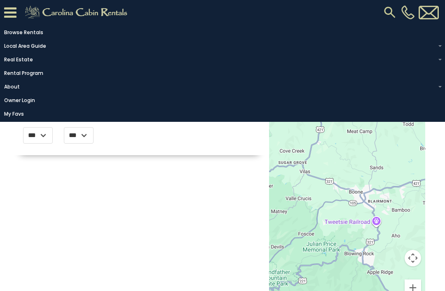
click at [14, 76] on link "Rental Program" at bounding box center [220, 74] width 440 height 12
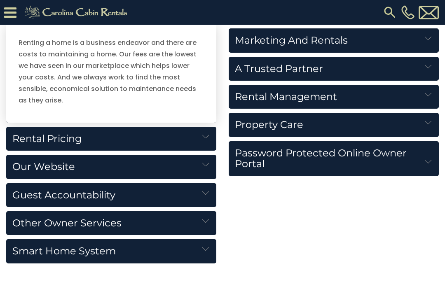
scroll to position [962, 0]
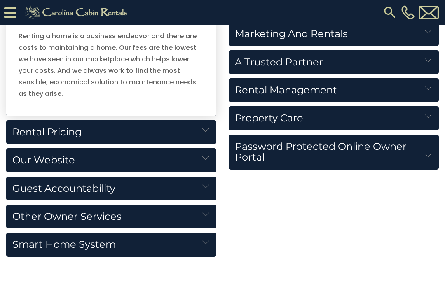
click at [45, 130] on h5 "Rental Pricing" at bounding box center [111, 132] width 210 height 24
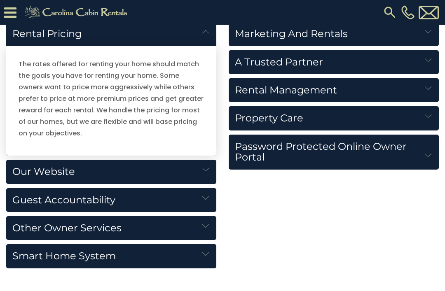
click at [41, 37] on h5 "Rental Pricing" at bounding box center [111, 34] width 210 height 24
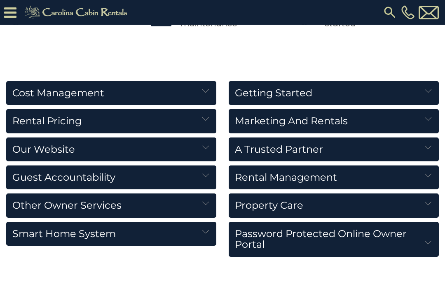
scroll to position [873, 0]
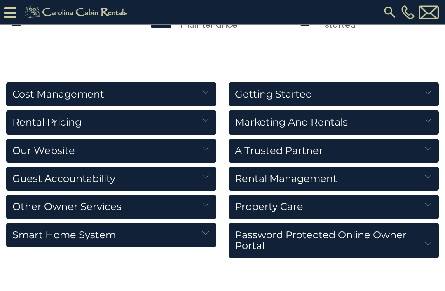
click at [428, 122] on img at bounding box center [427, 120] width 7 height 7
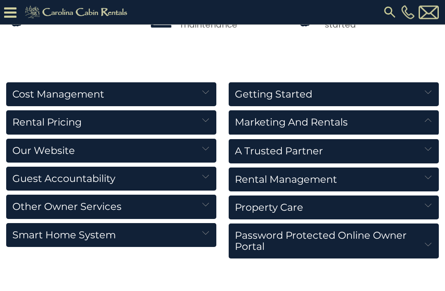
scroll to position [873, 0]
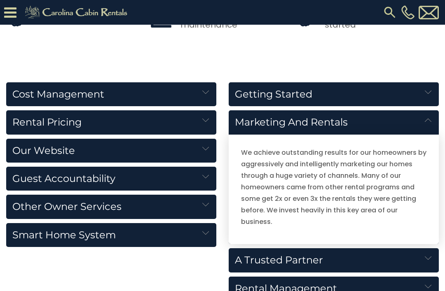
click at [426, 122] on img at bounding box center [427, 120] width 7 height 7
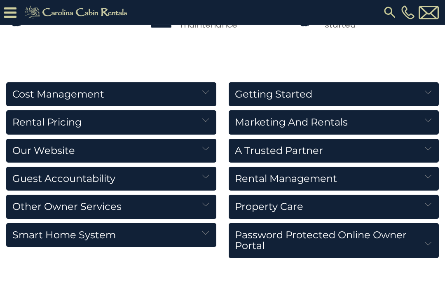
click at [425, 149] on img at bounding box center [427, 148] width 7 height 7
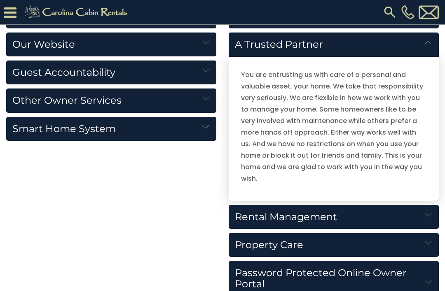
scroll to position [980, 0]
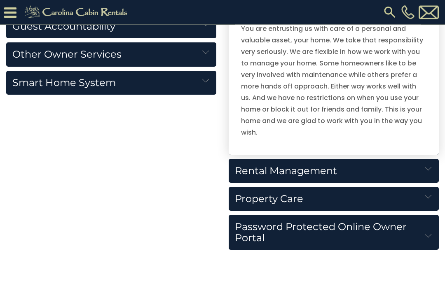
click at [422, 168] on h5 "Rental Management" at bounding box center [333, 171] width 210 height 24
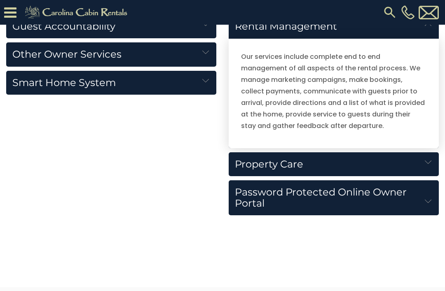
click at [419, 166] on h5 "Property Care" at bounding box center [333, 164] width 210 height 24
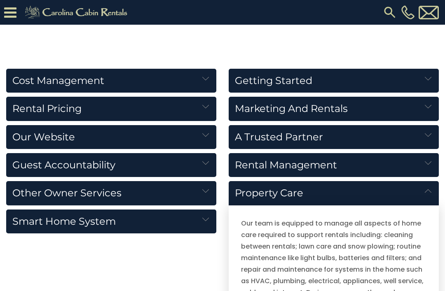
scroll to position [886, 0]
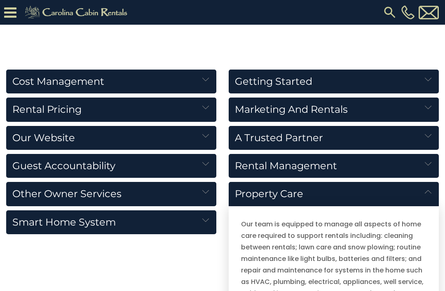
click at [424, 87] on h5 "Getting Started" at bounding box center [333, 82] width 210 height 24
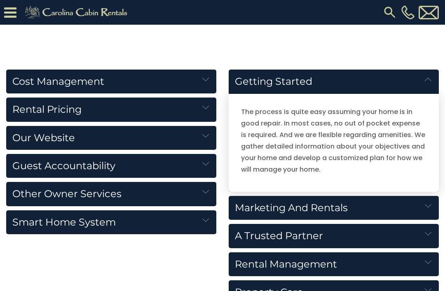
click at [425, 82] on img at bounding box center [427, 79] width 7 height 7
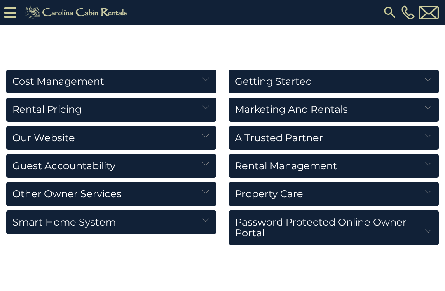
click at [189, 108] on h5 "Rental Pricing" at bounding box center [111, 110] width 210 height 24
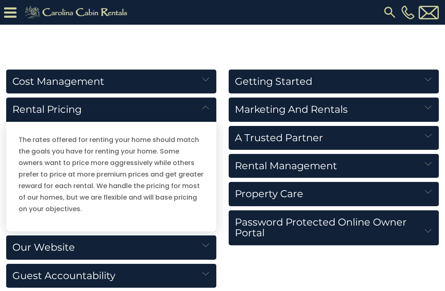
click at [196, 79] on h5 "Cost Management" at bounding box center [111, 82] width 210 height 24
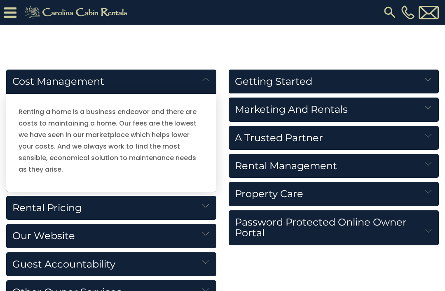
click at [203, 81] on img at bounding box center [205, 79] width 7 height 7
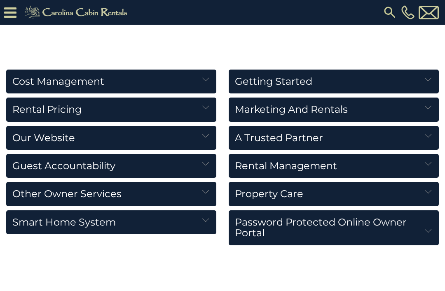
click at [33, 196] on h5 "Other Owner Services" at bounding box center [111, 194] width 210 height 24
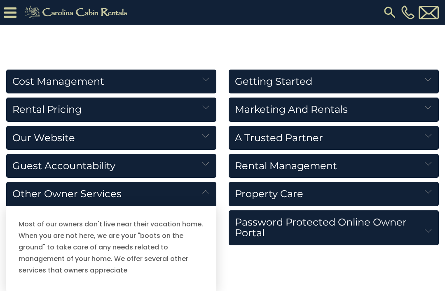
click at [28, 164] on h5 "Guest Accountability" at bounding box center [111, 166] width 210 height 24
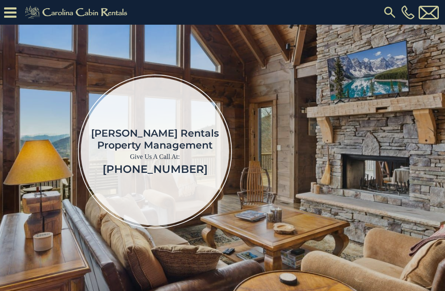
scroll to position [0, 0]
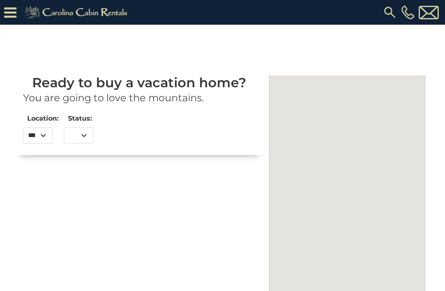
select select
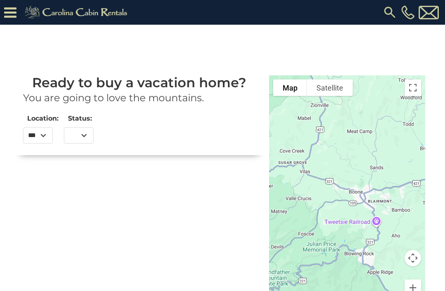
click at [15, 13] on icon at bounding box center [10, 12] width 12 height 14
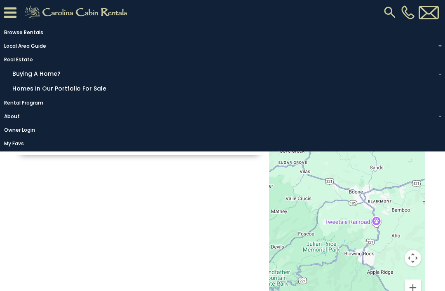
click at [39, 93] on link "Homes in Our Portfolio For Sale" at bounding box center [224, 88] width 432 height 13
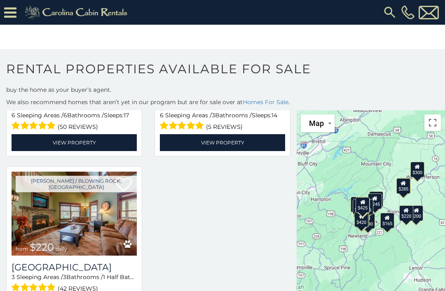
scroll to position [1437, 0]
click at [47, 224] on img at bounding box center [74, 214] width 125 height 84
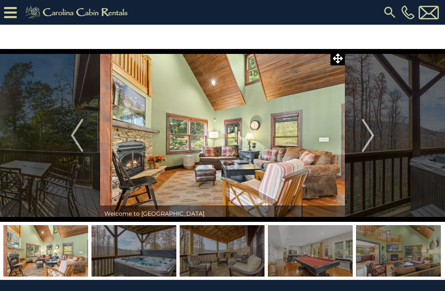
click at [371, 139] on img "Next" at bounding box center [367, 135] width 12 height 33
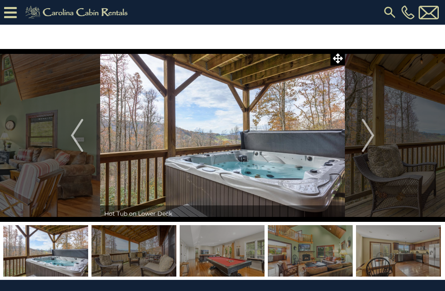
click at [370, 142] on img "Next" at bounding box center [367, 135] width 12 height 33
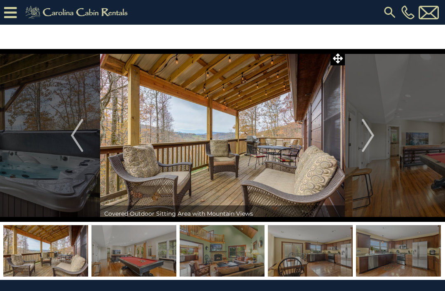
click at [375, 135] on button "Next" at bounding box center [368, 135] width 46 height 173
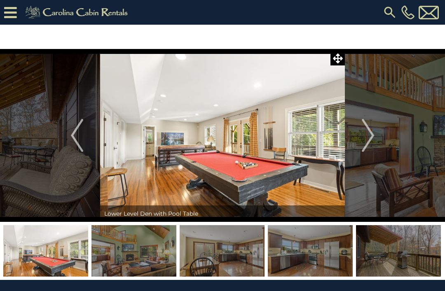
click at [378, 133] on button "Next" at bounding box center [368, 135] width 46 height 173
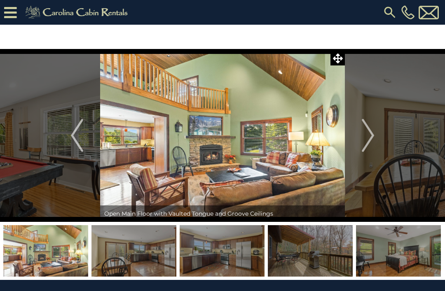
click at [375, 134] on button "Next" at bounding box center [368, 135] width 46 height 173
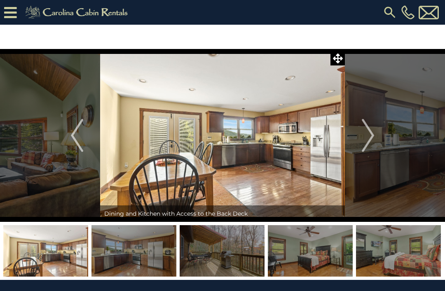
click at [377, 136] on button "Next" at bounding box center [368, 135] width 46 height 173
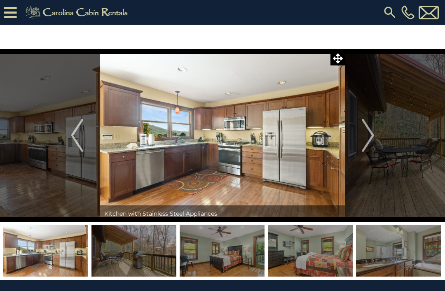
click at [376, 140] on button "Next" at bounding box center [368, 135] width 46 height 173
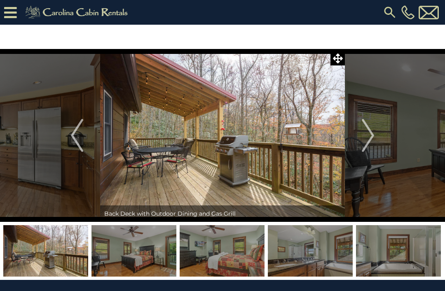
click at [379, 135] on button "Next" at bounding box center [368, 135] width 46 height 173
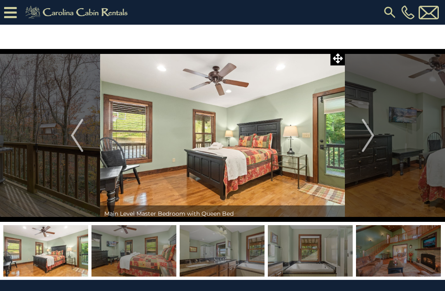
click at [379, 136] on button "Next" at bounding box center [368, 135] width 46 height 173
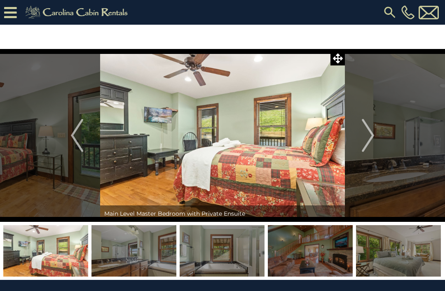
click at [380, 136] on button "Next" at bounding box center [368, 135] width 46 height 173
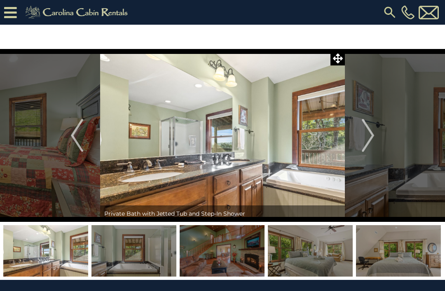
click at [380, 136] on button "Next" at bounding box center [368, 135] width 46 height 173
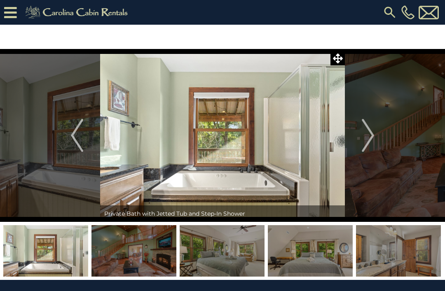
click at [380, 137] on button "Next" at bounding box center [368, 135] width 46 height 173
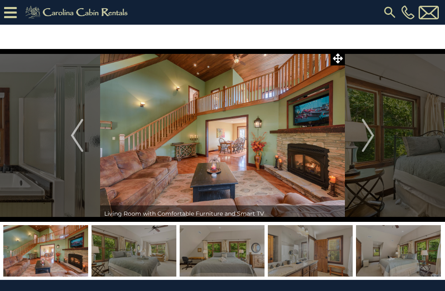
click at [371, 140] on img "Next" at bounding box center [367, 135] width 12 height 33
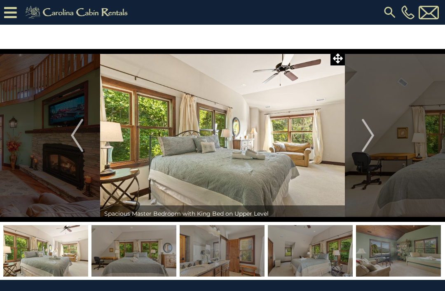
click at [379, 139] on button "Next" at bounding box center [368, 135] width 46 height 173
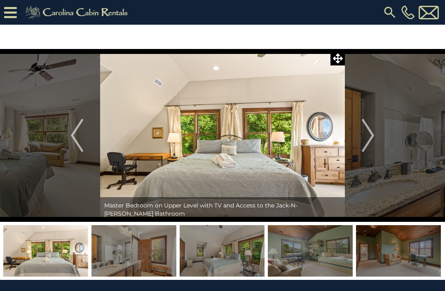
click at [371, 141] on img "Next" at bounding box center [367, 135] width 12 height 33
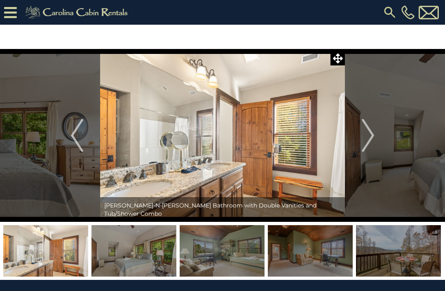
click at [379, 132] on button "Next" at bounding box center [368, 135] width 46 height 173
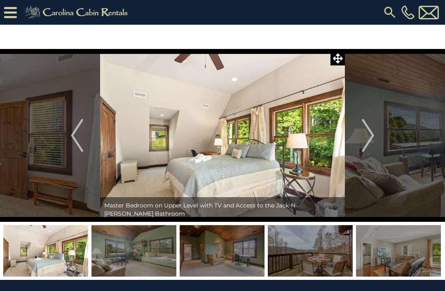
click at [375, 136] on button "Next" at bounding box center [368, 135] width 46 height 173
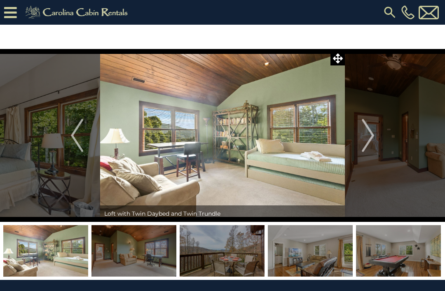
click at [376, 134] on button "Next" at bounding box center [368, 135] width 46 height 173
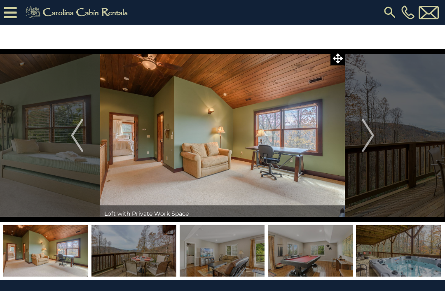
click at [377, 134] on button "Next" at bounding box center [368, 135] width 46 height 173
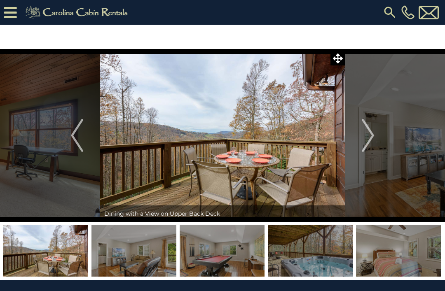
click at [366, 140] on img "Next" at bounding box center [367, 135] width 12 height 33
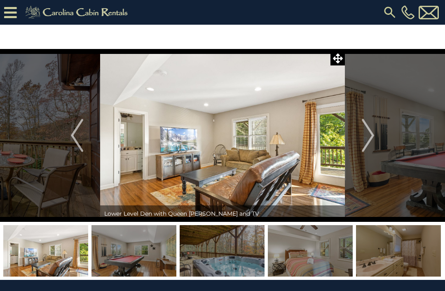
click at [359, 147] on button "Next" at bounding box center [368, 135] width 46 height 173
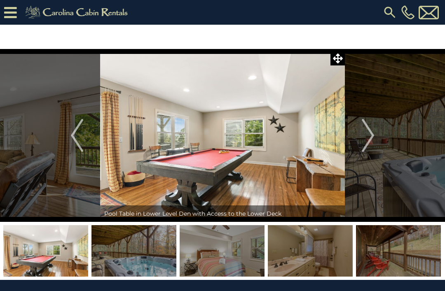
click at [366, 134] on img "Next" at bounding box center [367, 135] width 12 height 33
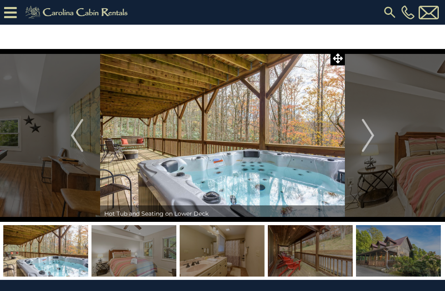
click at [363, 140] on img "Next" at bounding box center [367, 135] width 12 height 33
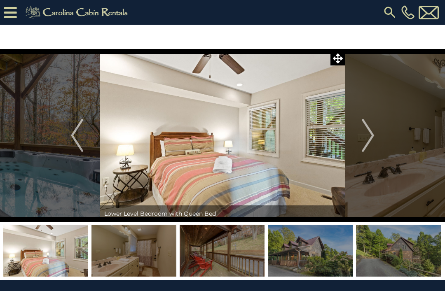
click at [357, 130] on button "Next" at bounding box center [368, 135] width 46 height 173
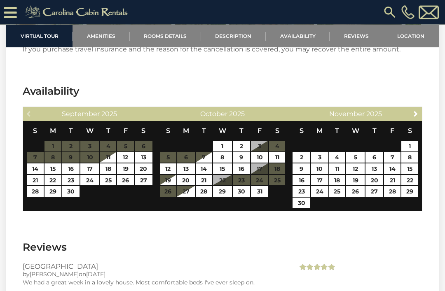
scroll to position [1679, 0]
click at [412, 119] on link "Next" at bounding box center [415, 113] width 10 height 10
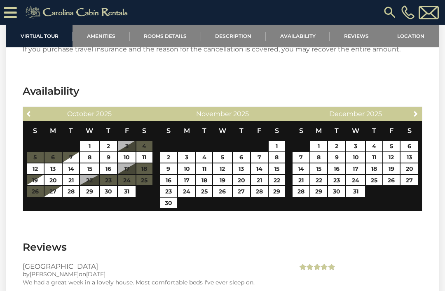
click at [412, 117] on link "Next" at bounding box center [415, 113] width 10 height 10
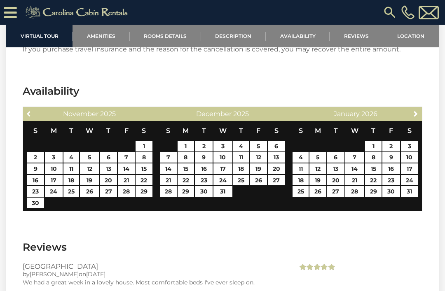
click at [34, 116] on link "Previous" at bounding box center [29, 113] width 10 height 10
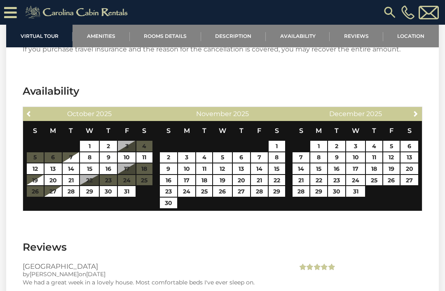
click at [24, 114] on link "Previous" at bounding box center [29, 113] width 10 height 10
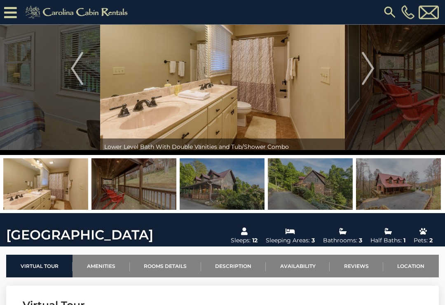
scroll to position [42, 0]
click at [222, 189] on img at bounding box center [221, 183] width 85 height 51
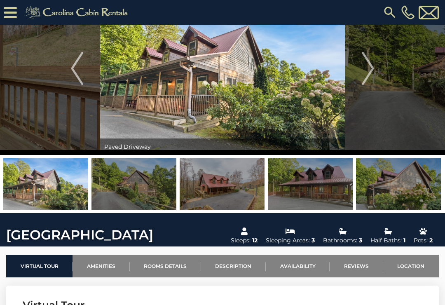
click at [245, 193] on img at bounding box center [221, 183] width 85 height 51
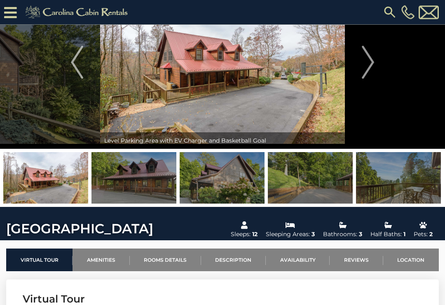
scroll to position [0, 0]
